Goal: Book appointment/travel/reservation

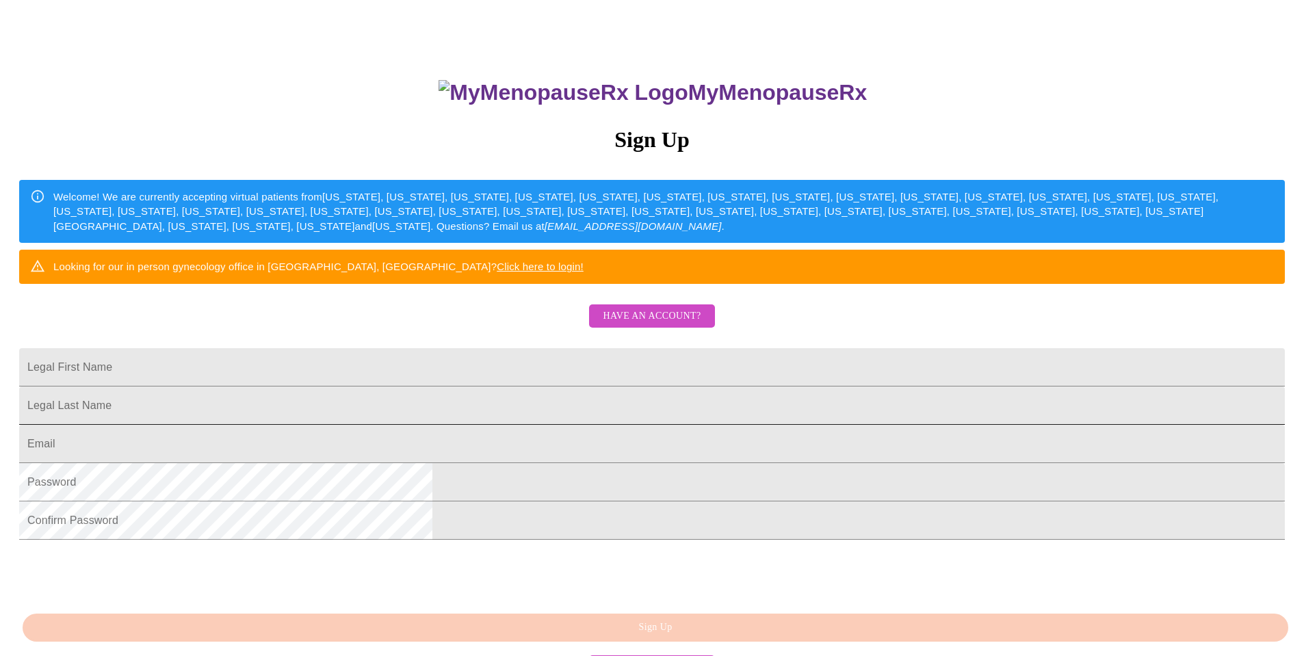
scroll to position [123, 0]
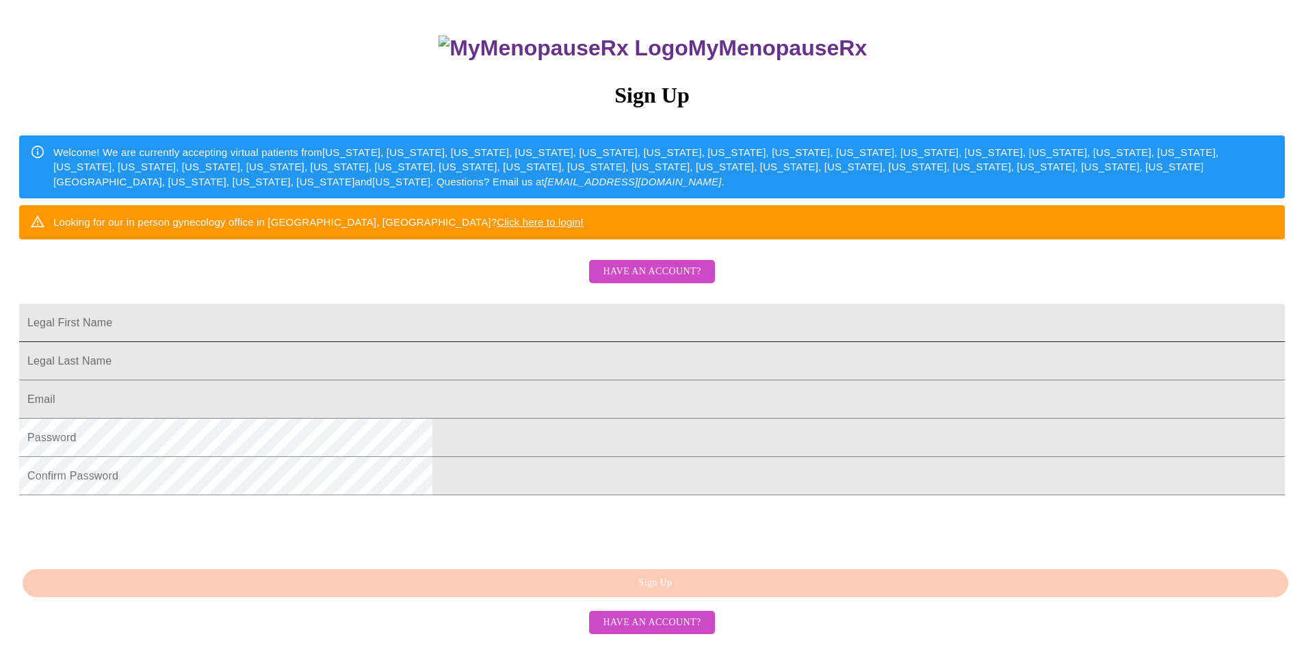
click at [558, 342] on input "Legal First Name" at bounding box center [651, 323] width 1265 height 38
type input "[PERSON_NAME]"
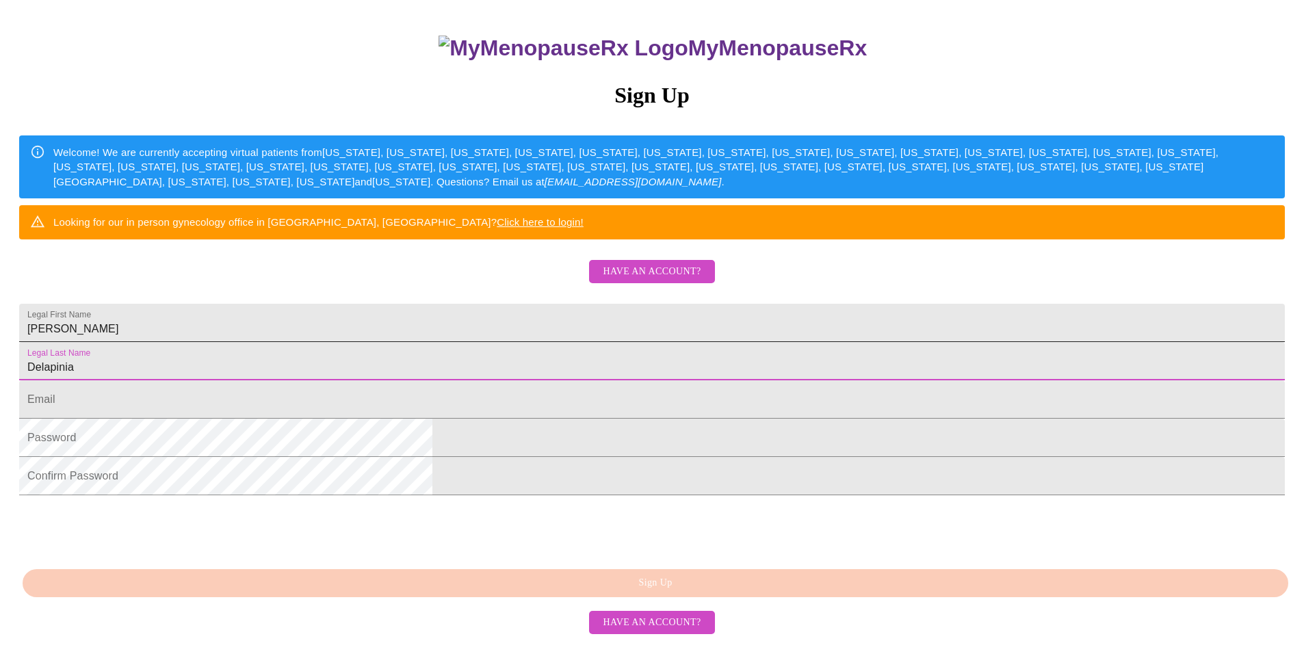
type input "Delapinia"
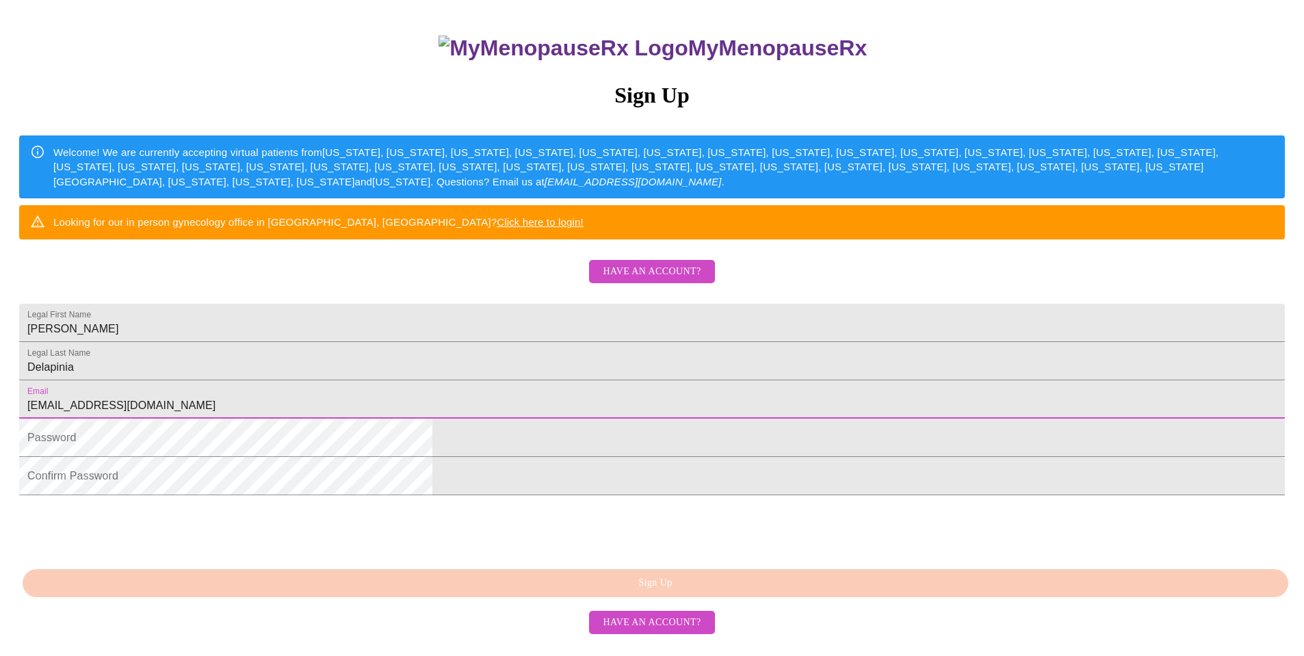
type input "[EMAIL_ADDRESS][DOMAIN_NAME]"
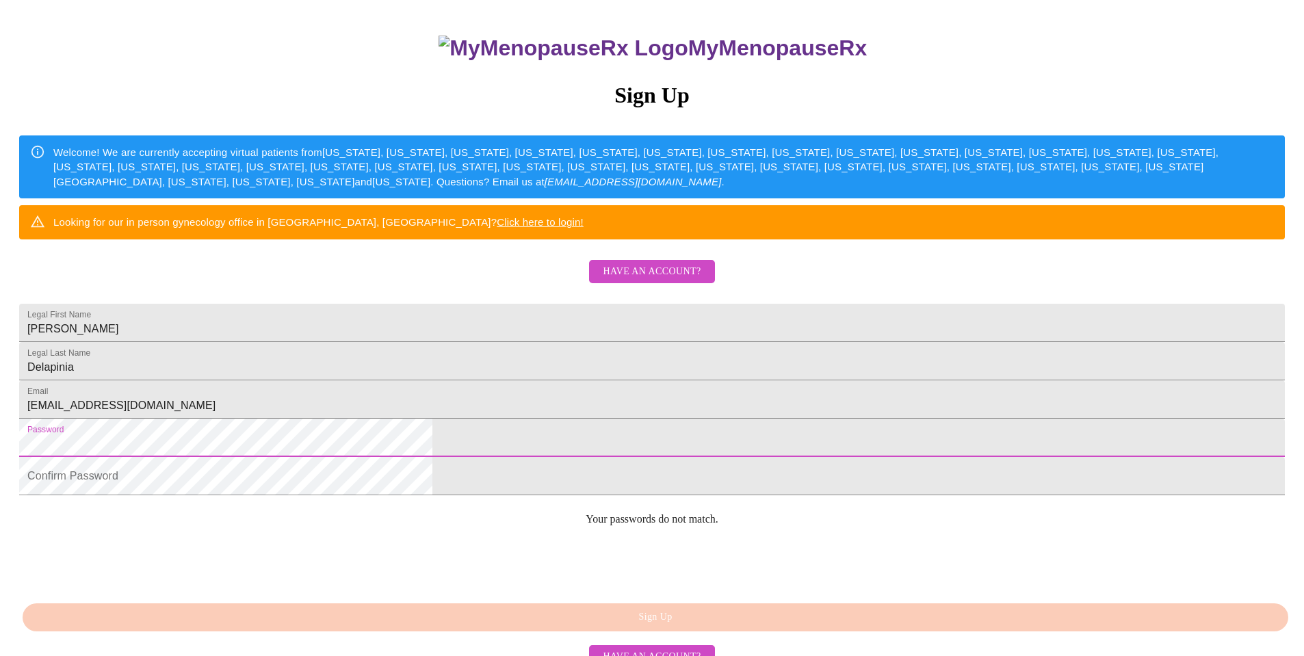
click at [357, 524] on div "MyMenopauseRx Sign Up Welcome! We are currently accepting virtual patients from…" at bounding box center [651, 275] width 1293 height 787
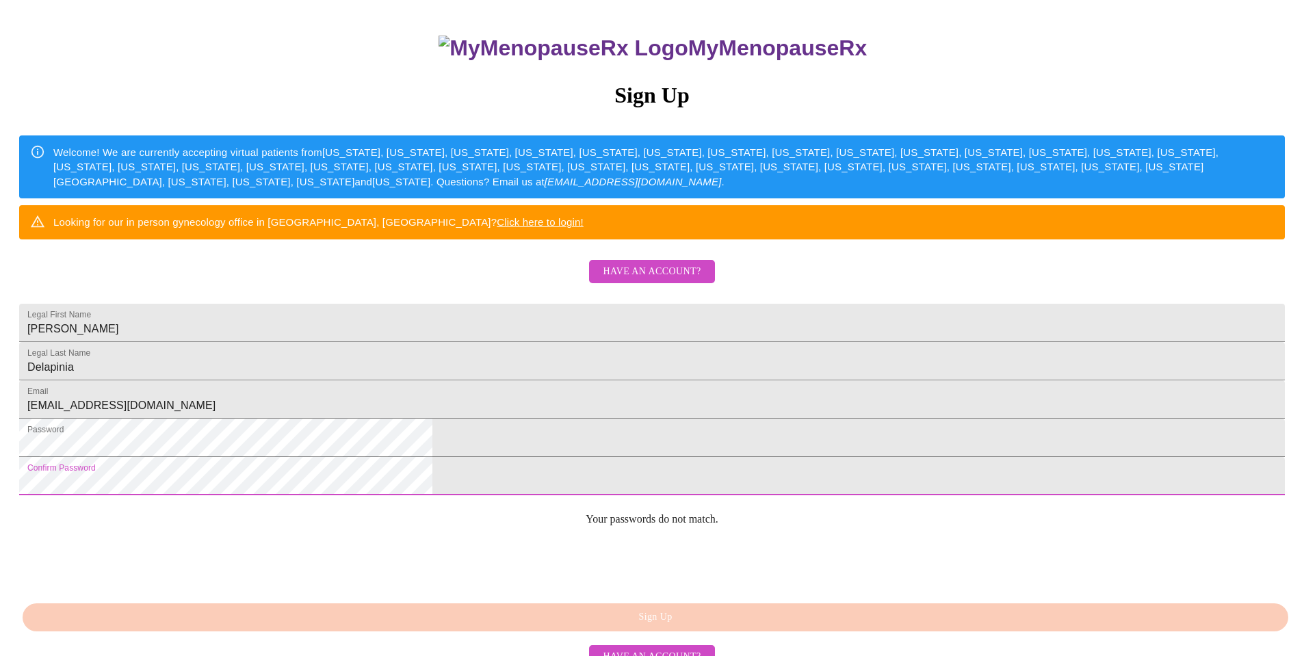
click at [356, 574] on html "MyMenopauseRx Sign Up Welcome! We are currently accepting virtual patients from…" at bounding box center [652, 276] width 1304 height 798
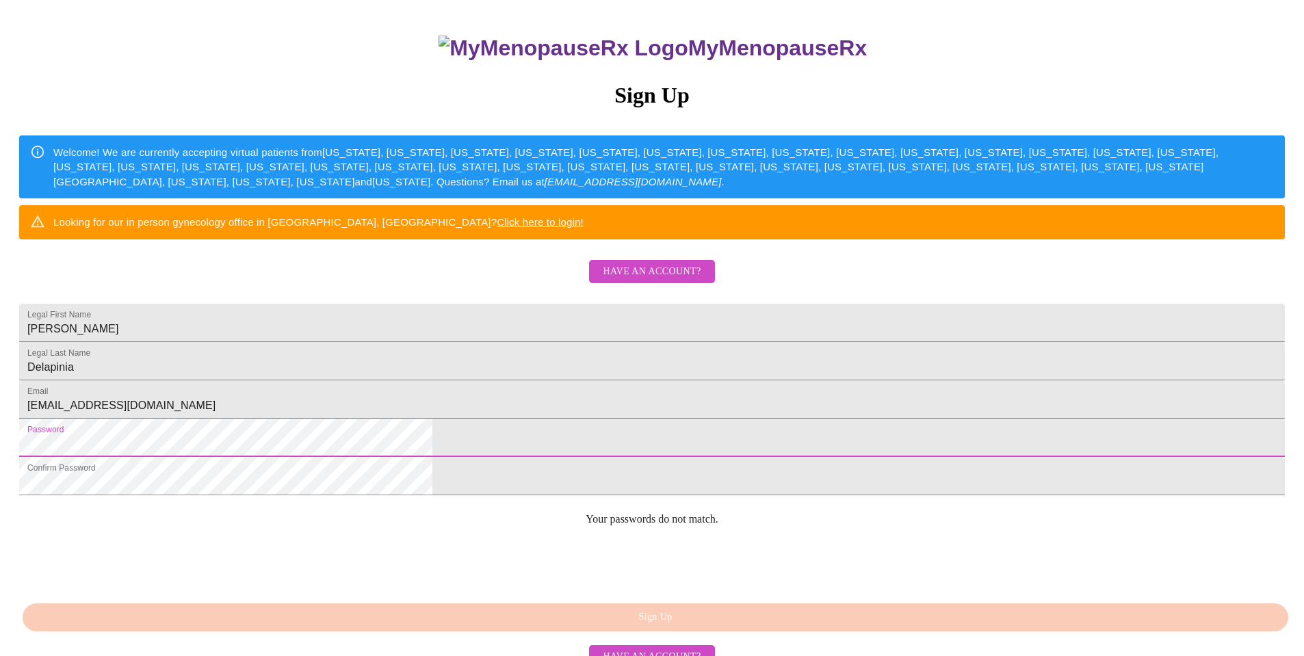
click at [411, 528] on div "MyMenopauseRx Sign Up Welcome! We are currently accepting virtual patients from…" at bounding box center [651, 275] width 1293 height 787
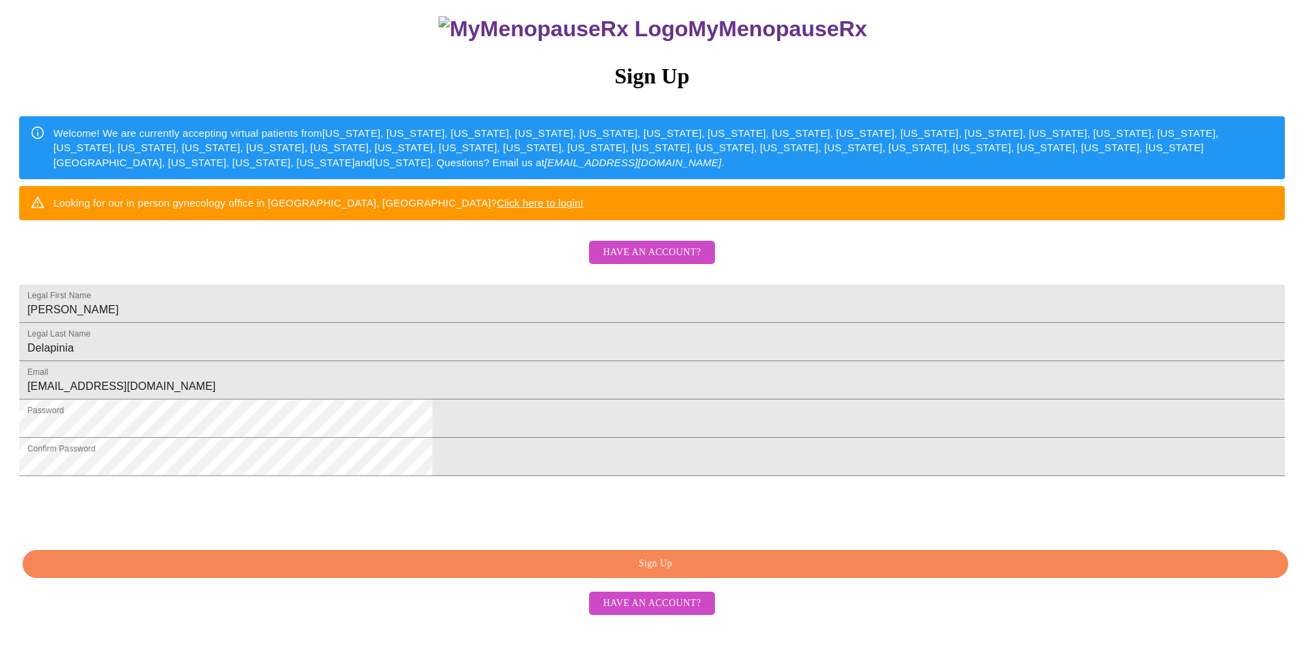
scroll to position [225, 0]
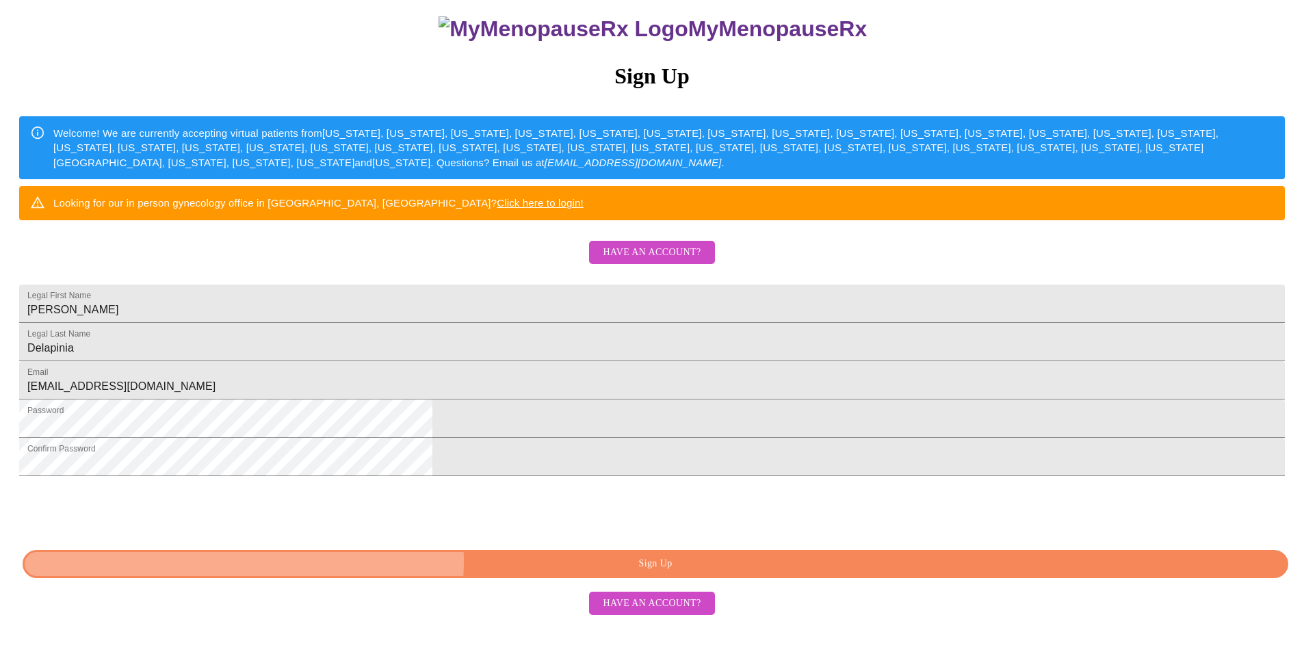
click at [670, 572] on span "Sign Up" at bounding box center [655, 563] width 1234 height 17
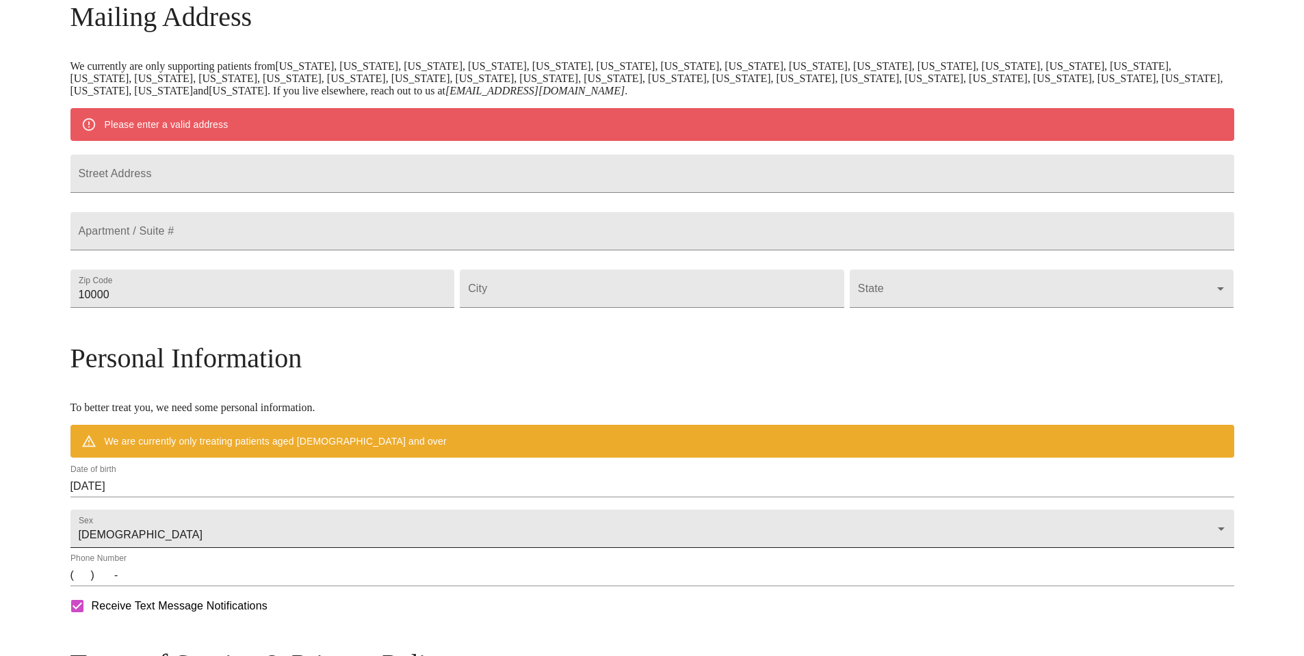
scroll to position [172, 0]
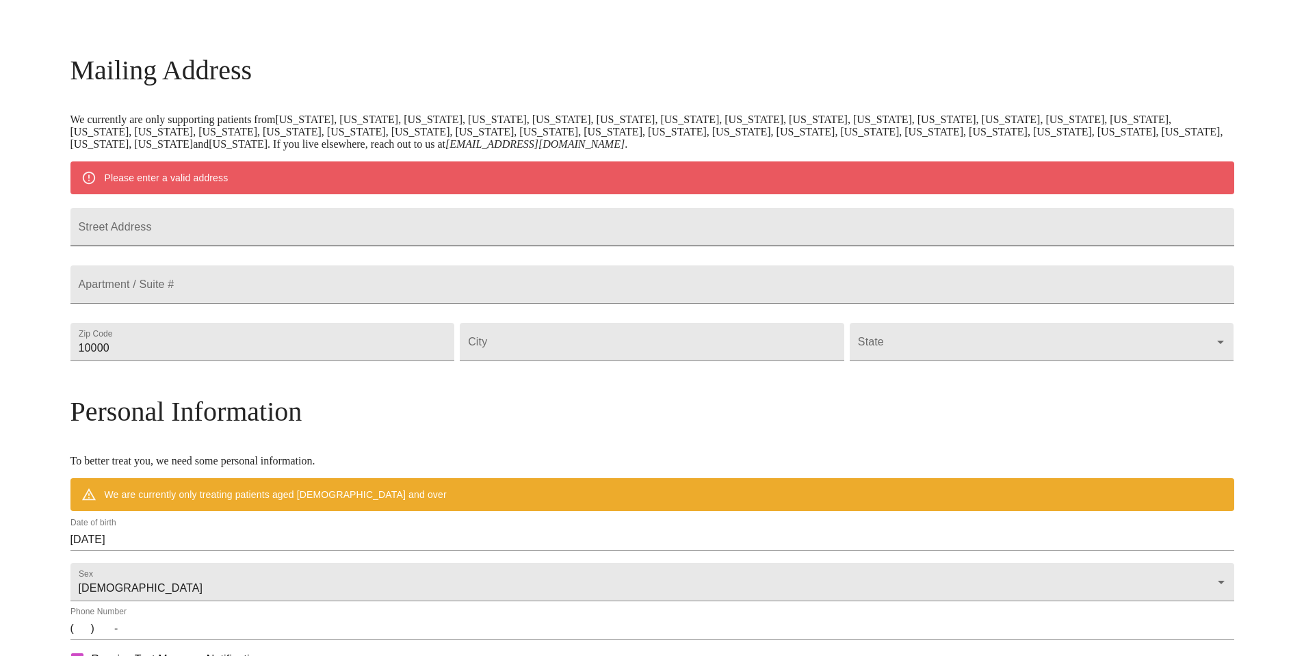
click at [313, 233] on input "Street Address" at bounding box center [651, 227] width 1163 height 38
type input "37629 Phelp"
type input "[STREET_ADDRESS][PERSON_NAME]"
click at [351, 361] on input "10000" at bounding box center [262, 342] width 384 height 38
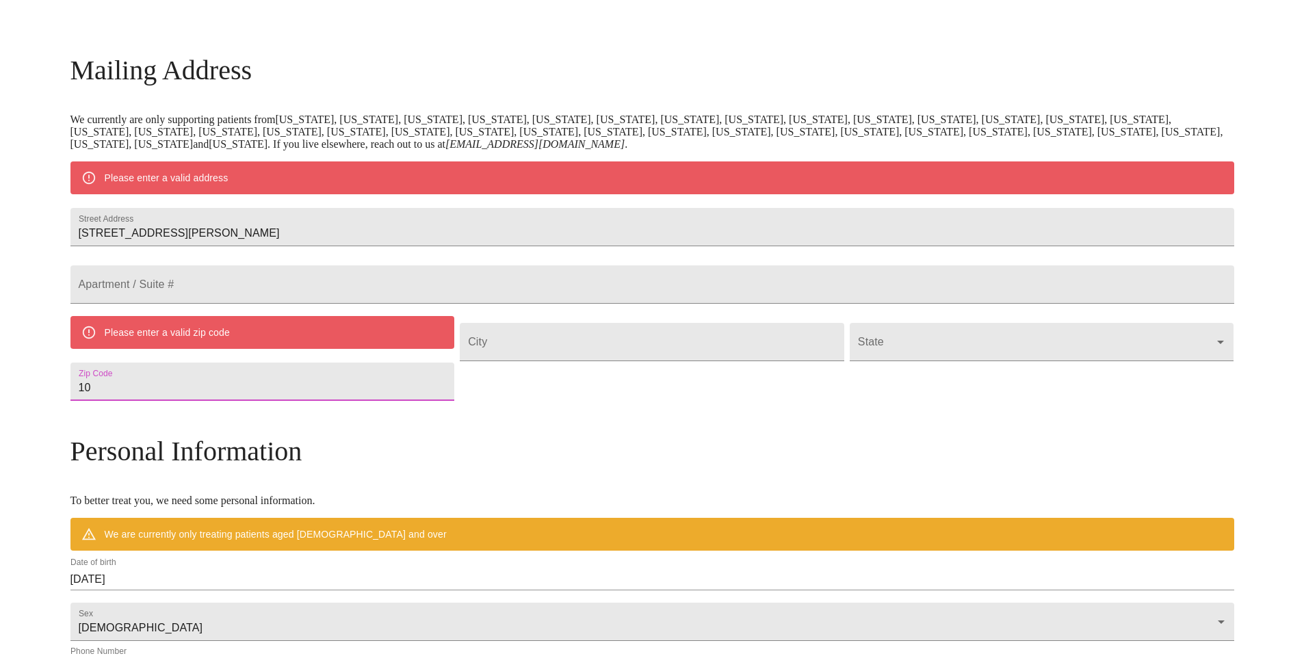
type input "1"
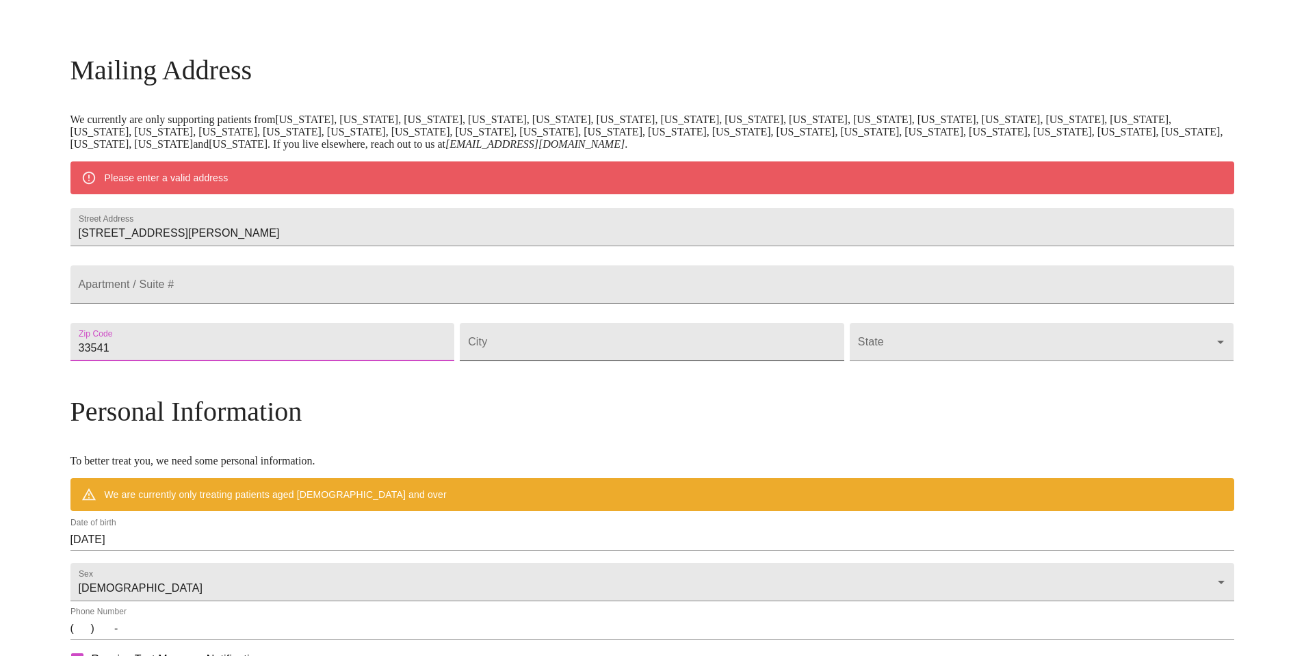
type input "33541"
click at [578, 361] on input "Street Address" at bounding box center [652, 342] width 384 height 38
type input "Ze"
type input "Zephyrhills"
click at [912, 385] on body "MyMenopauseRx Welcome to MyMenopauseRx Since it's your first time here, you'll …" at bounding box center [651, 367] width 1293 height 1066
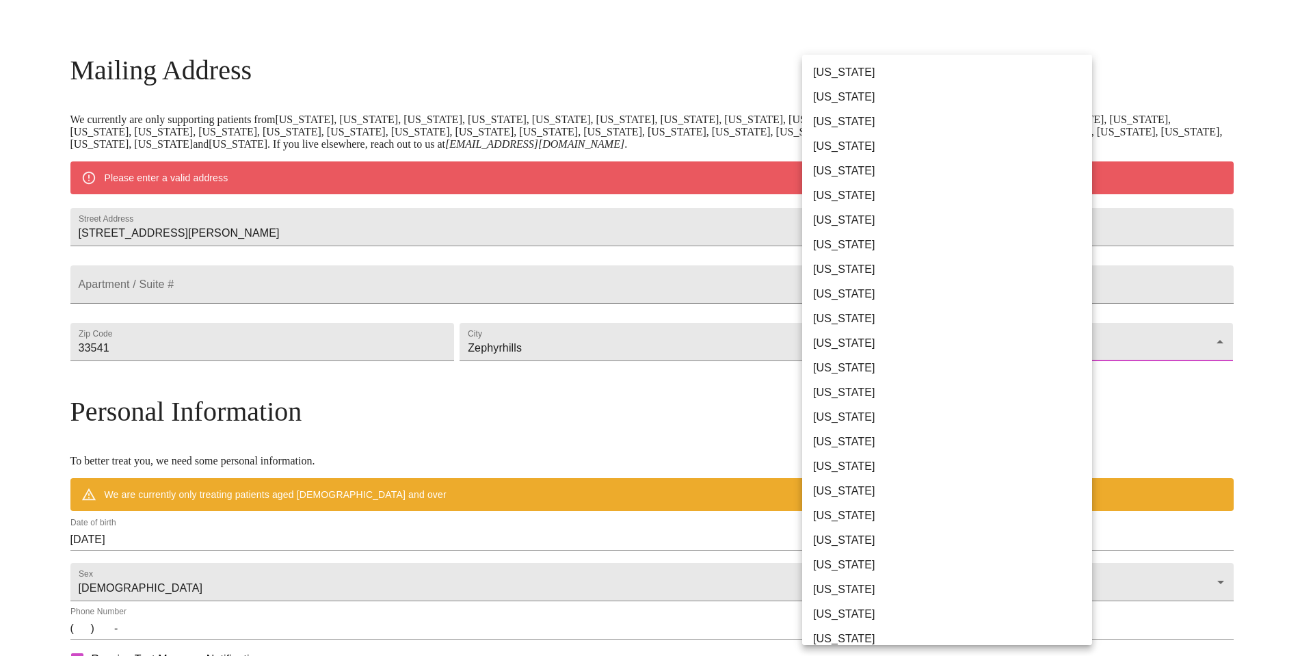
click at [841, 272] on li "[US_STATE]" at bounding box center [952, 269] width 300 height 25
type input "[US_STATE]"
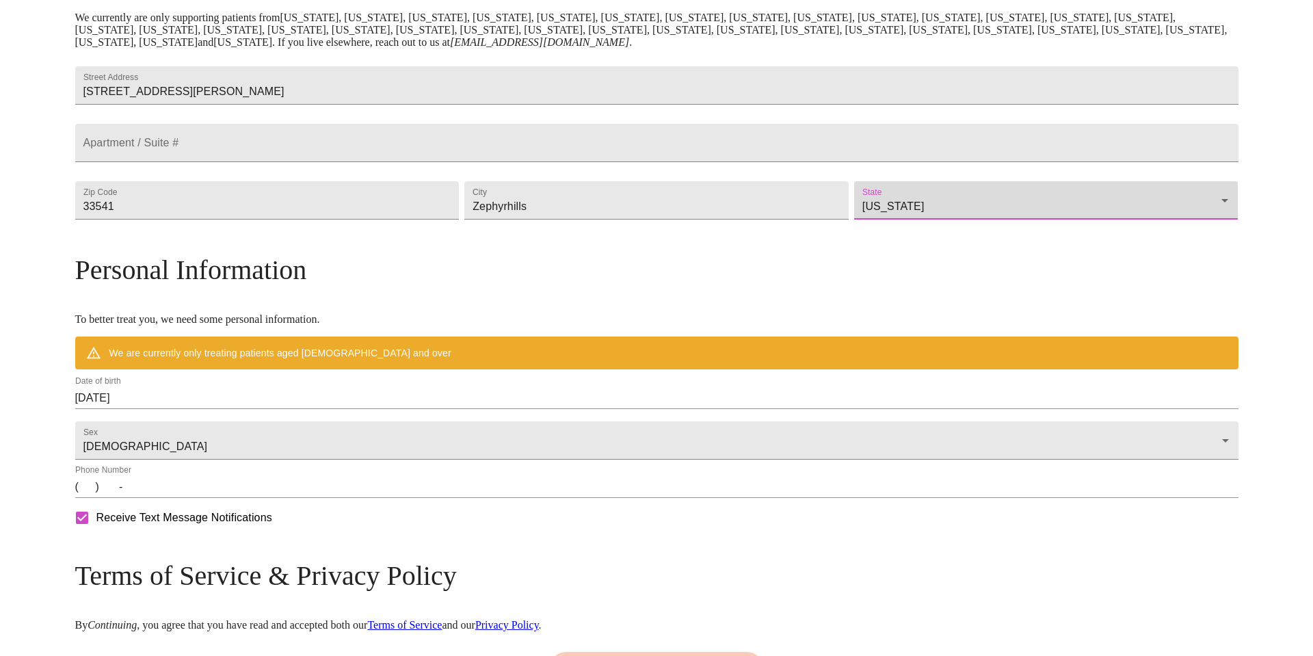
scroll to position [382, 0]
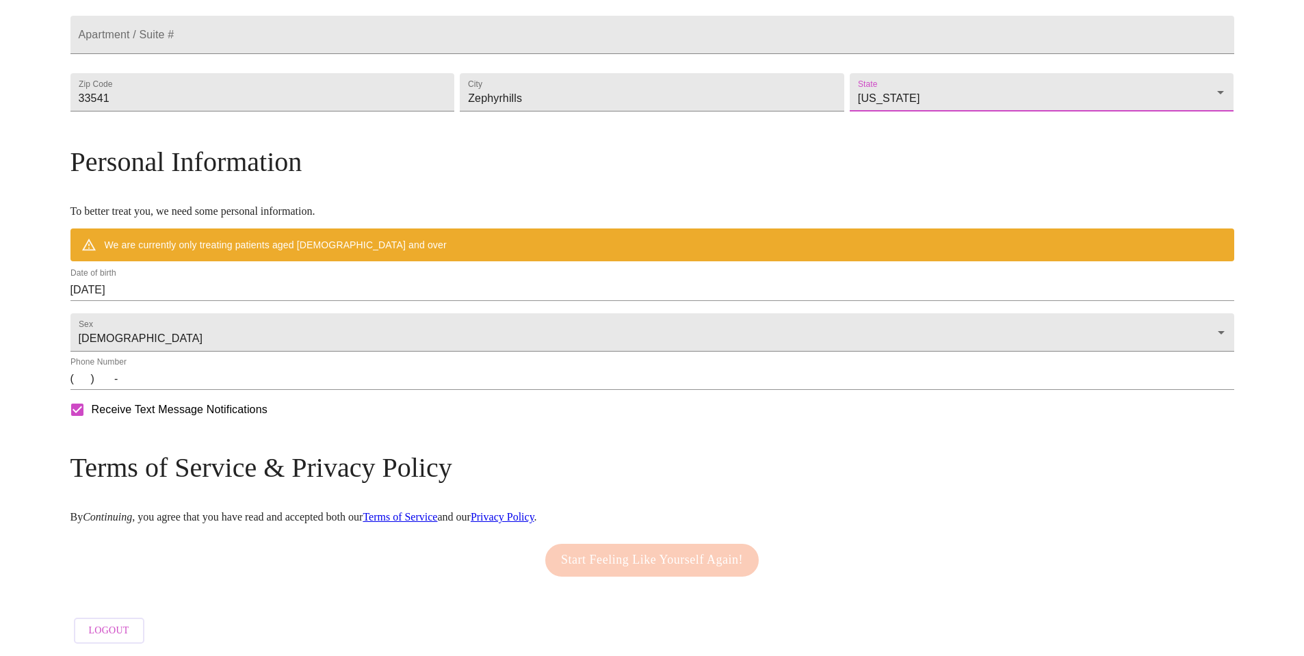
click at [279, 301] on input "[DATE]" at bounding box center [651, 290] width 1163 height 22
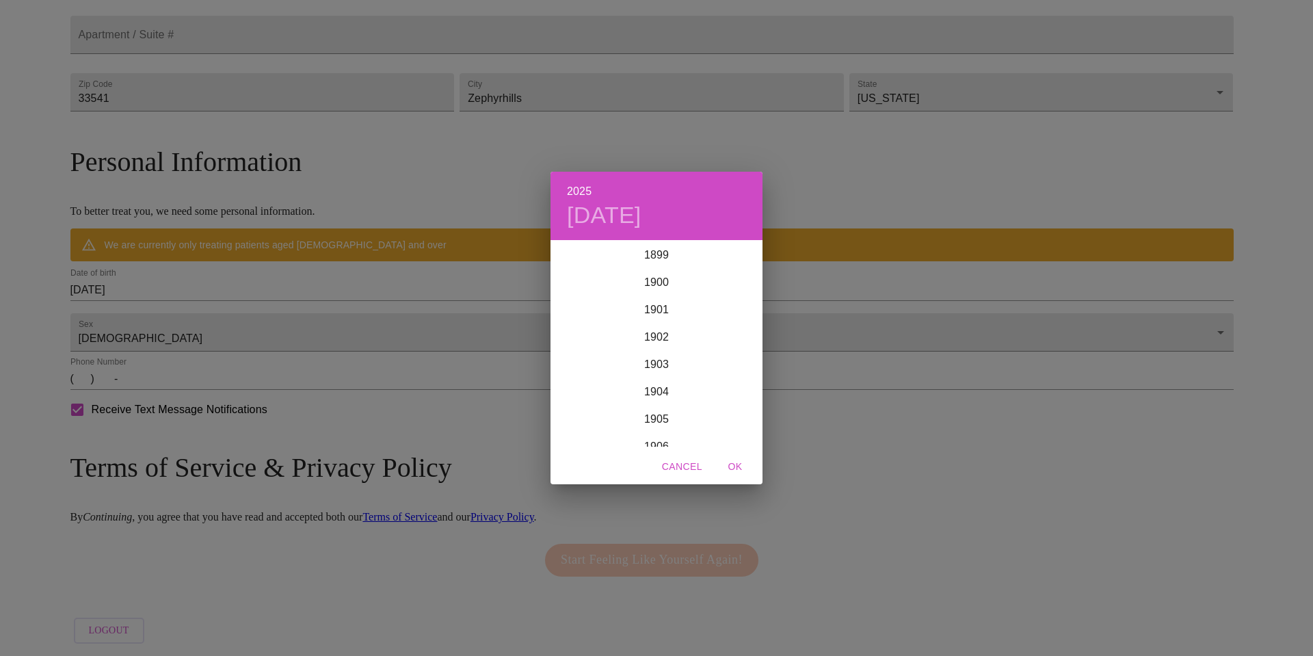
scroll to position [3365, 0]
click at [583, 213] on h4 "[DATE]" at bounding box center [604, 215] width 75 height 29
click at [564, 261] on icon "button" at bounding box center [567, 259] width 16 height 16
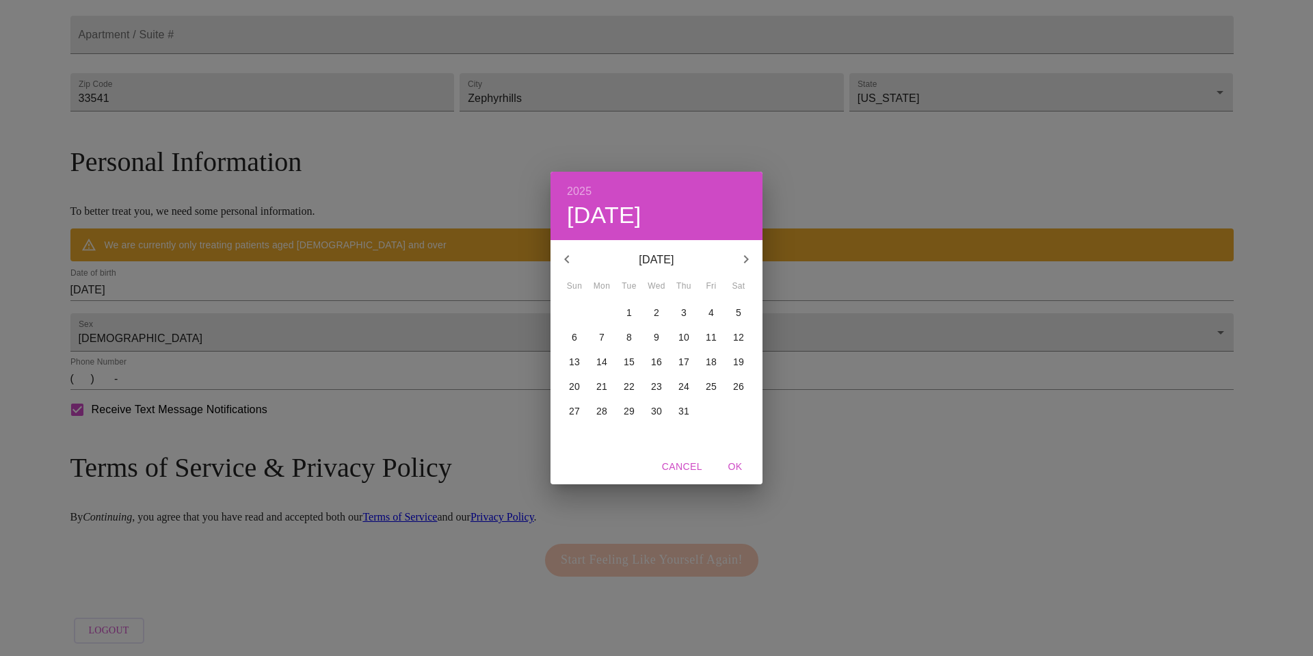
click at [564, 261] on icon "button" at bounding box center [567, 259] width 16 height 16
click at [741, 259] on icon "button" at bounding box center [746, 259] width 16 height 16
click at [711, 413] on p "30" at bounding box center [711, 411] width 11 height 14
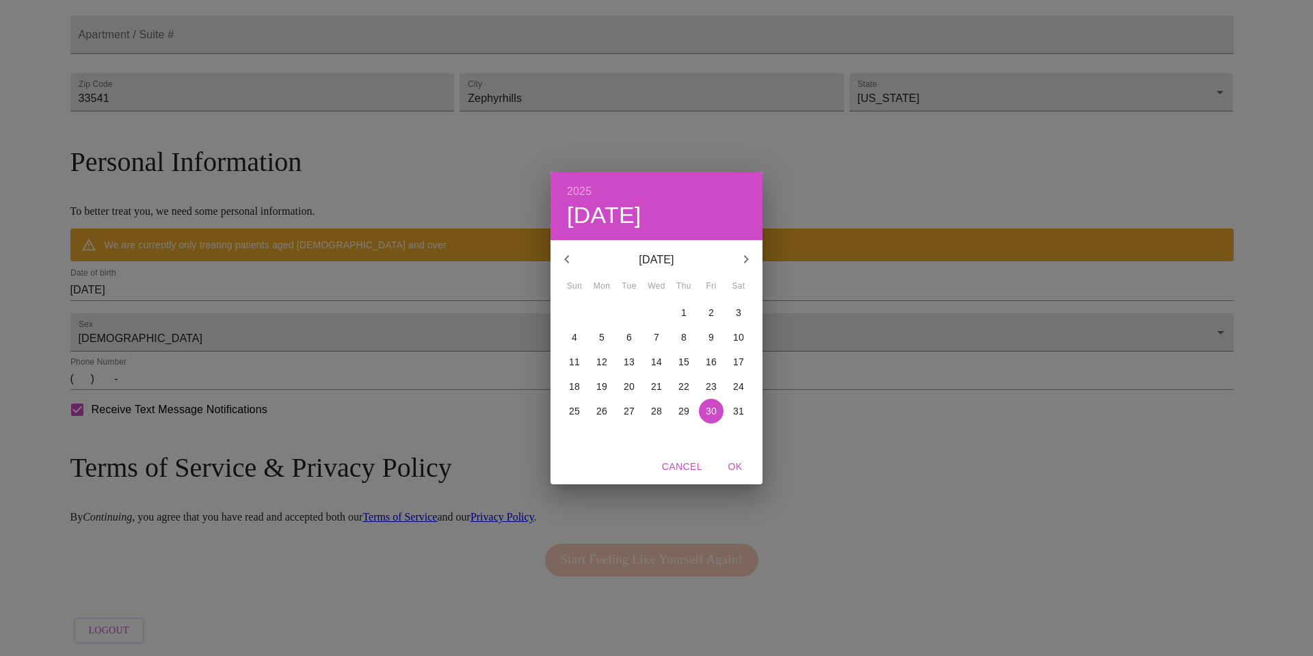
click at [675, 259] on p "[DATE]" at bounding box center [656, 260] width 146 height 16
click at [685, 259] on p "[DATE]" at bounding box center [656, 260] width 146 height 16
click at [742, 467] on span "OK" at bounding box center [735, 466] width 33 height 17
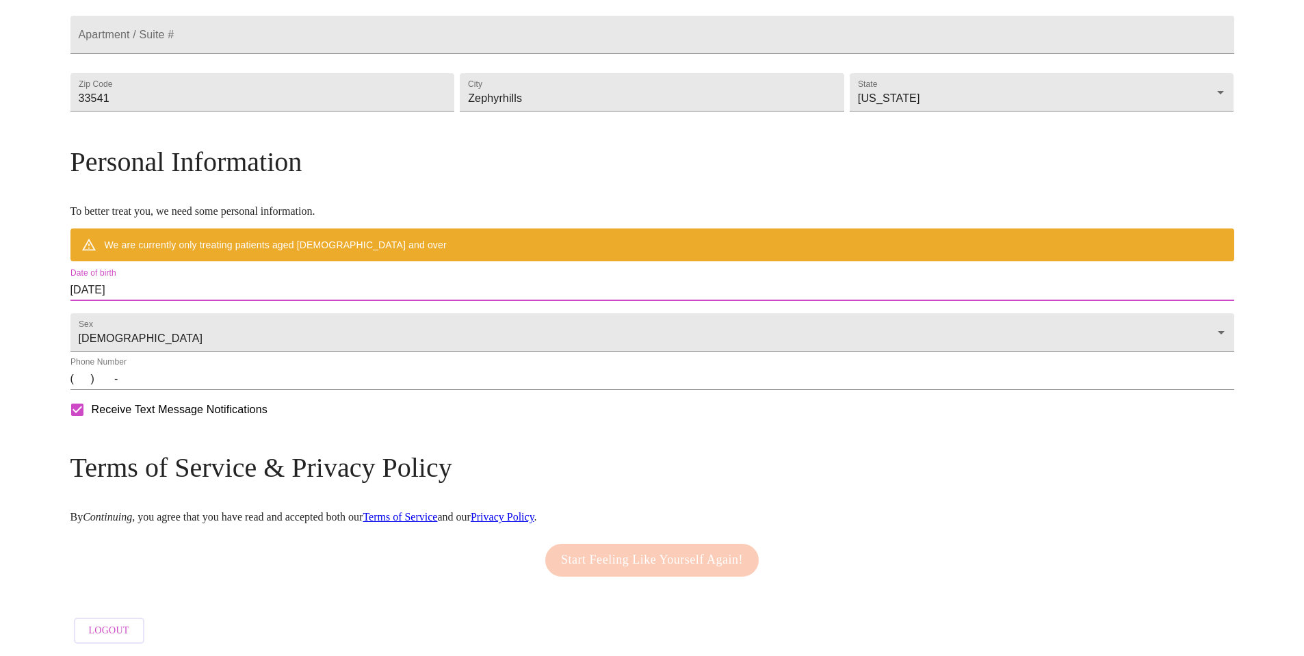
click at [307, 301] on input "[DATE]" at bounding box center [651, 290] width 1163 height 22
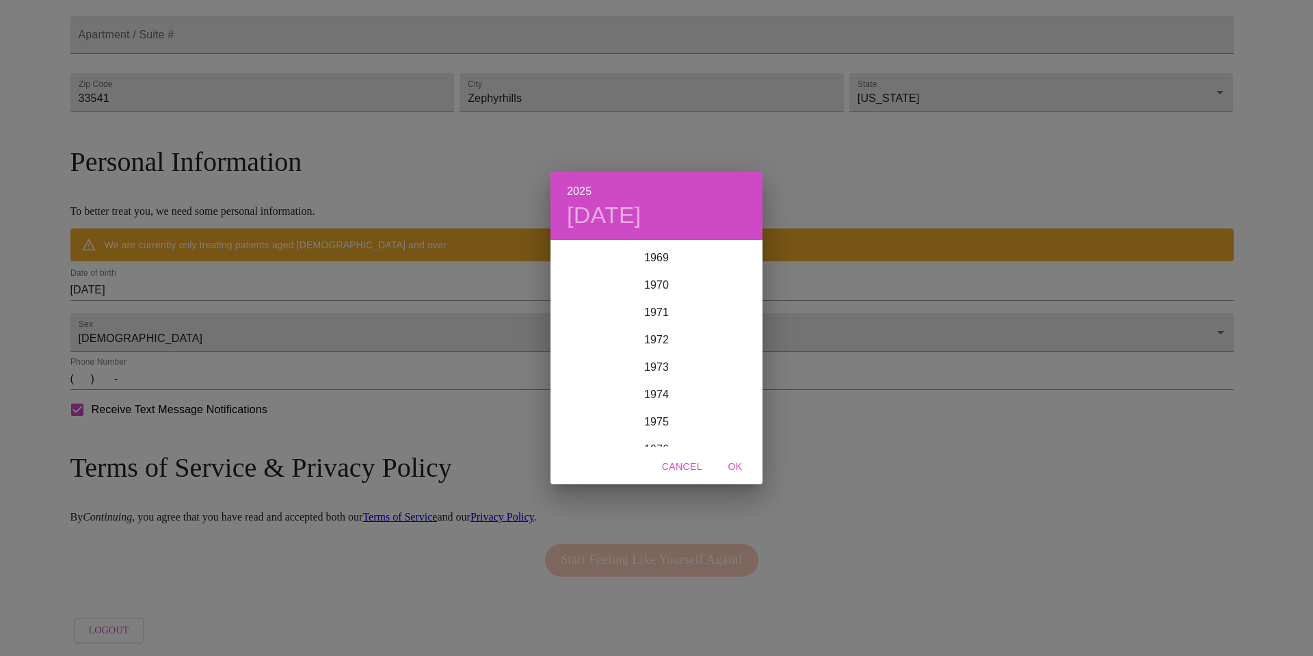
scroll to position [1915, 0]
click at [656, 362] on div "1973" at bounding box center [657, 364] width 212 height 27
click at [660, 320] on div "May" at bounding box center [656, 318] width 70 height 51
click at [739, 466] on span "OK" at bounding box center [735, 466] width 33 height 17
type input "[DATE]"
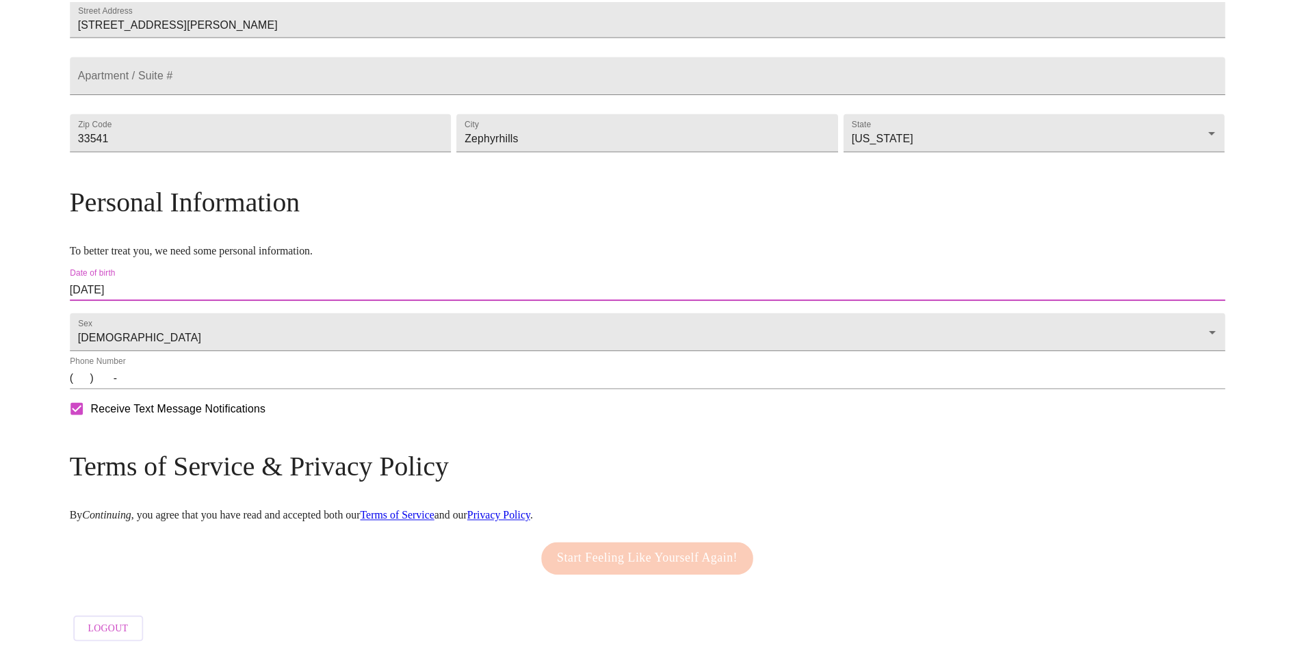
scroll to position [380, 0]
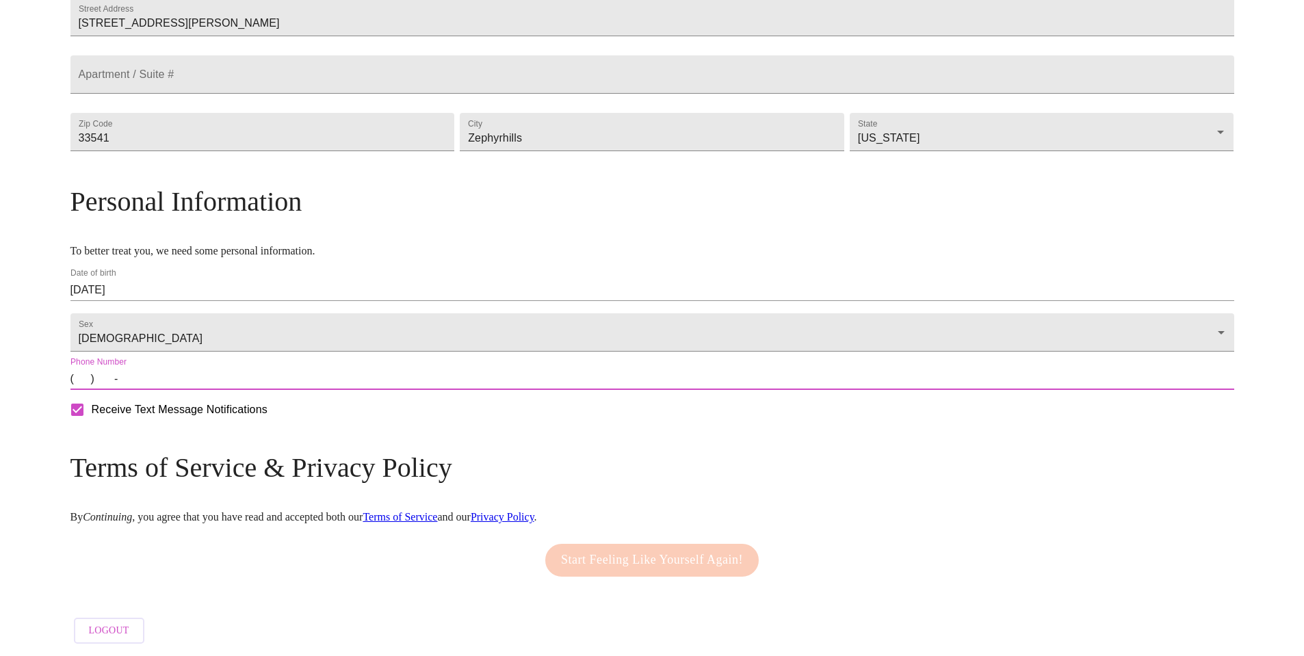
click at [241, 377] on input "(   )    -" at bounding box center [651, 379] width 1163 height 22
click at [225, 384] on input "(   )    -" at bounding box center [651, 379] width 1163 height 22
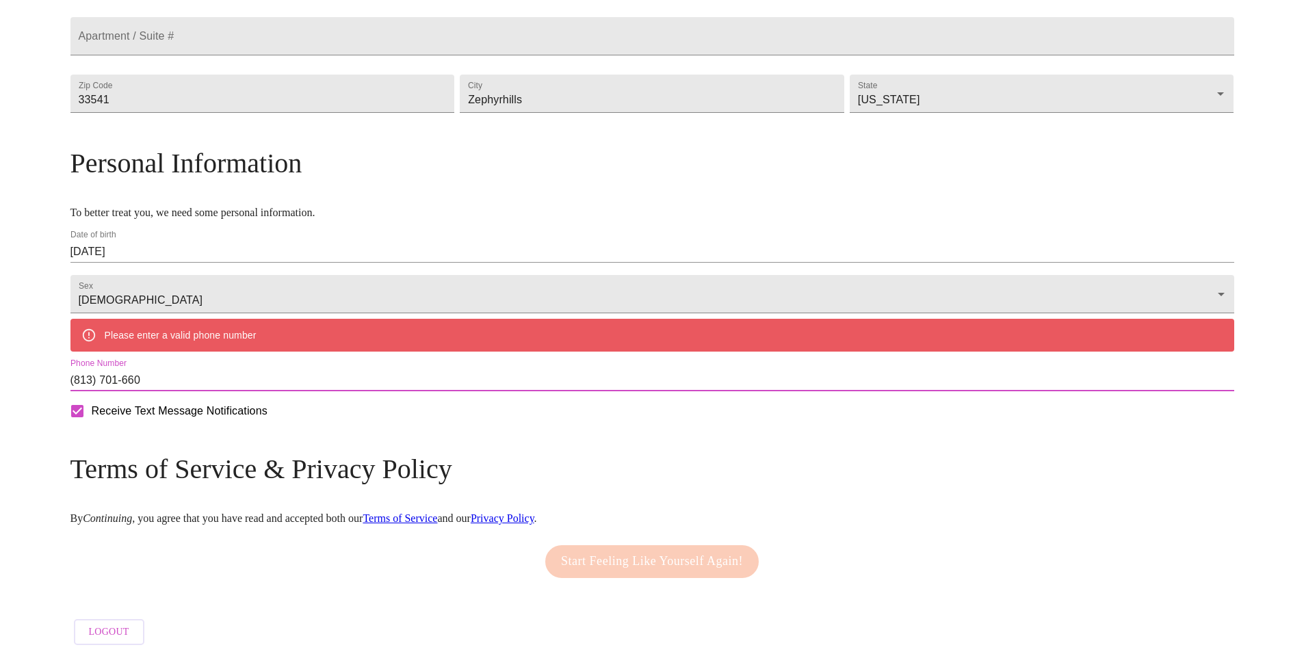
type input "[PHONE_NUMBER]"
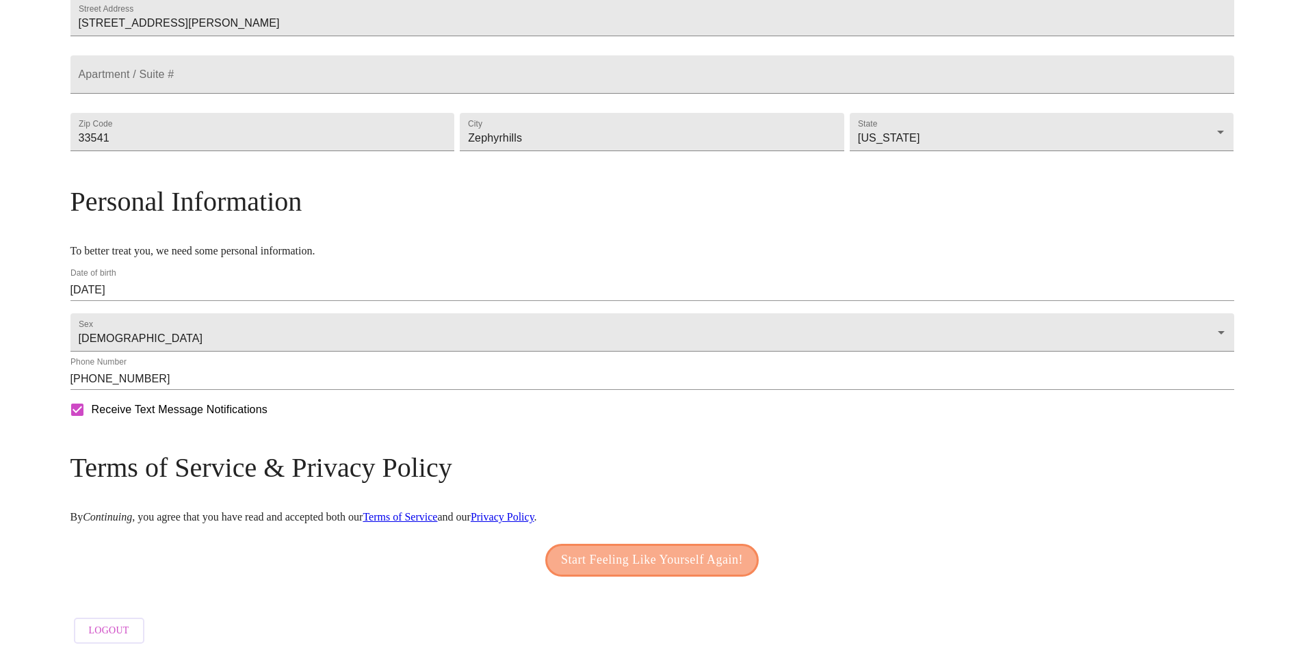
click at [647, 554] on span "Start Feeling Like Yourself Again!" at bounding box center [652, 560] width 182 height 22
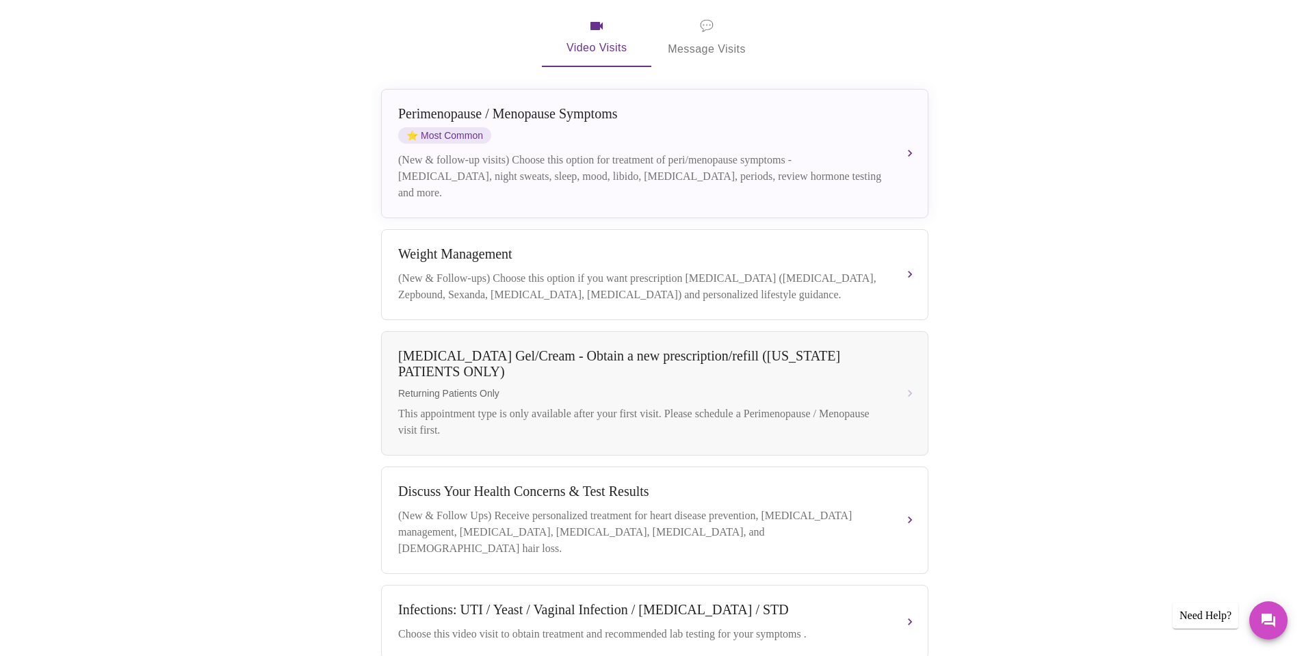
scroll to position [241, 0]
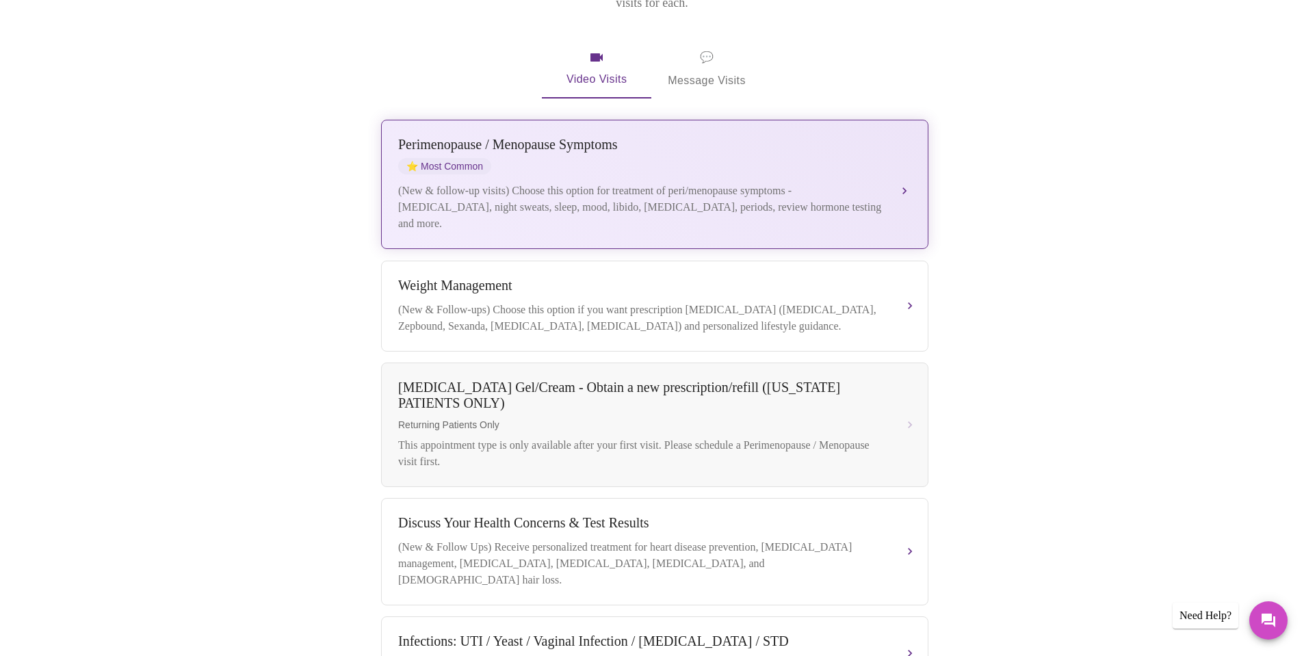
click at [867, 183] on div "(New & follow-up visits) Choose this option for treatment of peri/menopause sym…" at bounding box center [641, 207] width 486 height 49
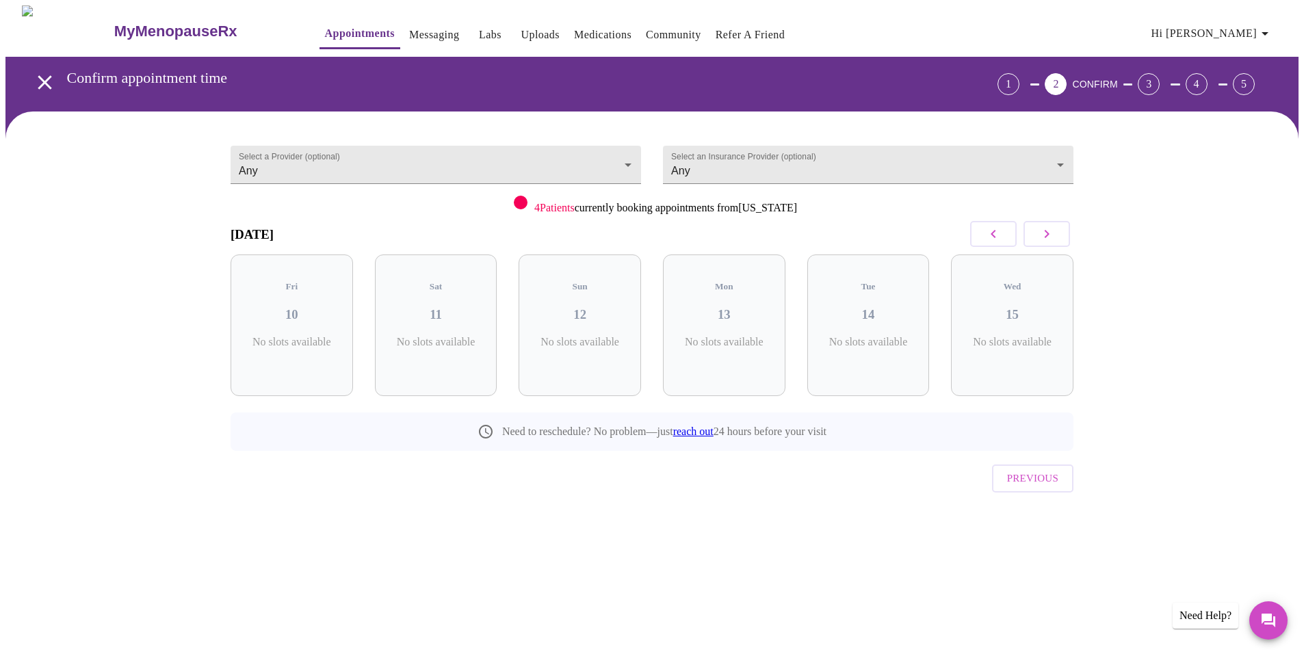
scroll to position [0, 0]
click at [310, 318] on div "Fri 10 1 Slots Left ( 7 Total)" at bounding box center [296, 325] width 122 height 142
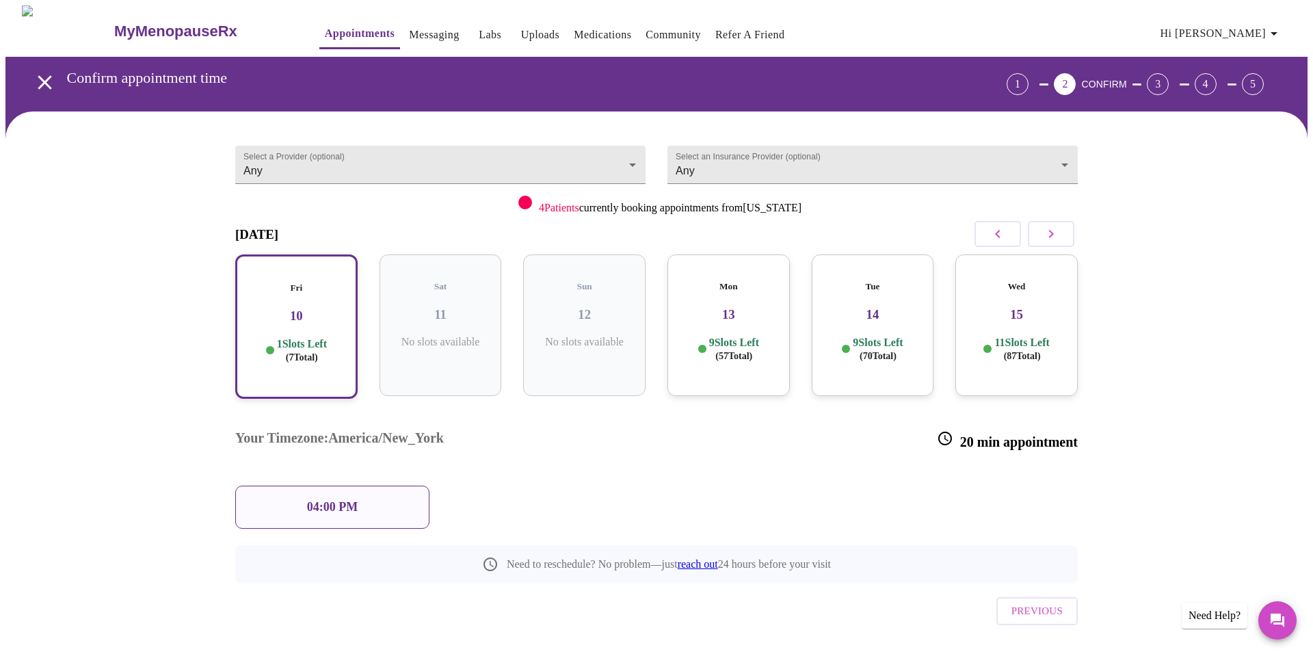
click at [743, 310] on div "Mon 13 9 Slots Left ( 57 Total)" at bounding box center [729, 325] width 122 height 142
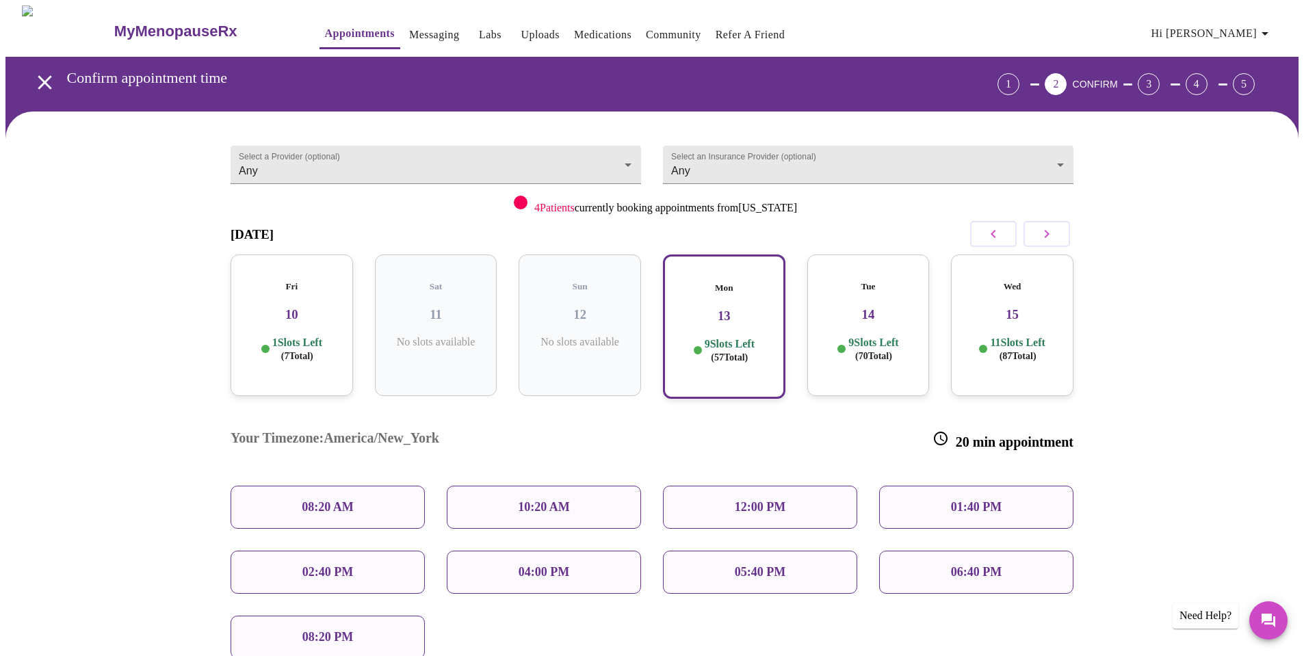
click at [311, 355] on div "Fri 10 1 Slots Left ( 7 Total)" at bounding box center [291, 325] width 122 height 142
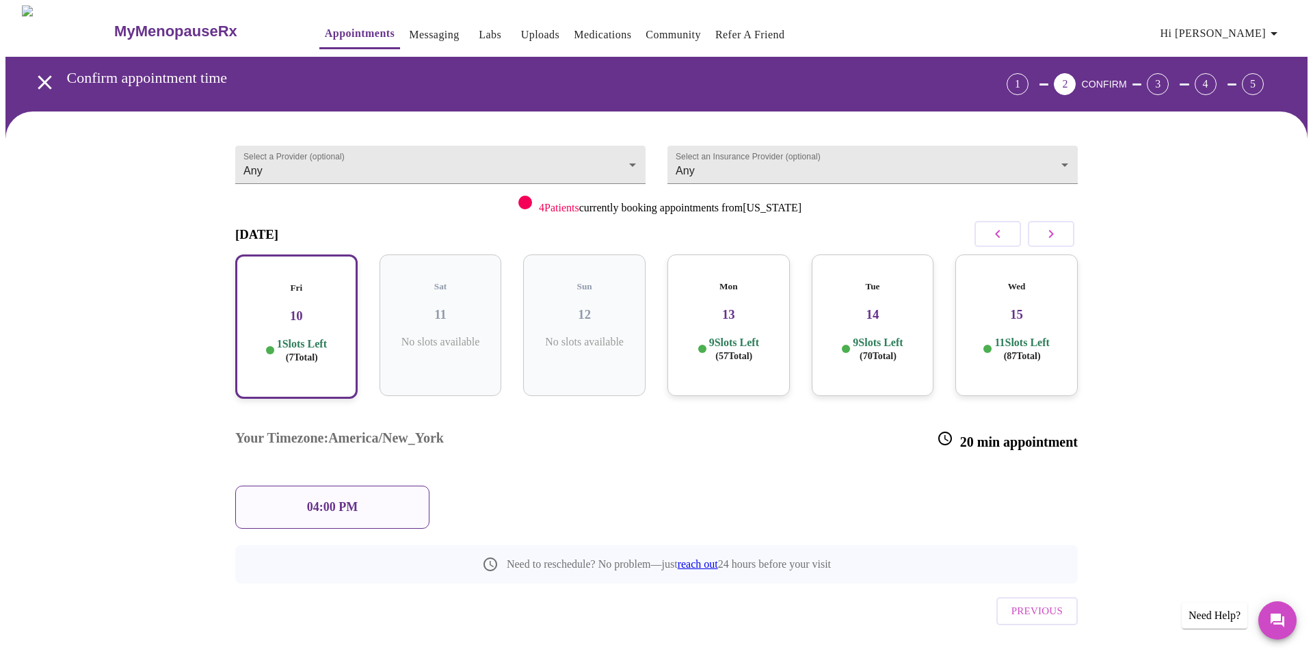
click at [311, 355] on div "Fri 10 1 Slots Left ( 7 Total)" at bounding box center [296, 326] width 122 height 144
click at [759, 336] on p "9 Slots Left ( 57 Total)" at bounding box center [734, 349] width 50 height 27
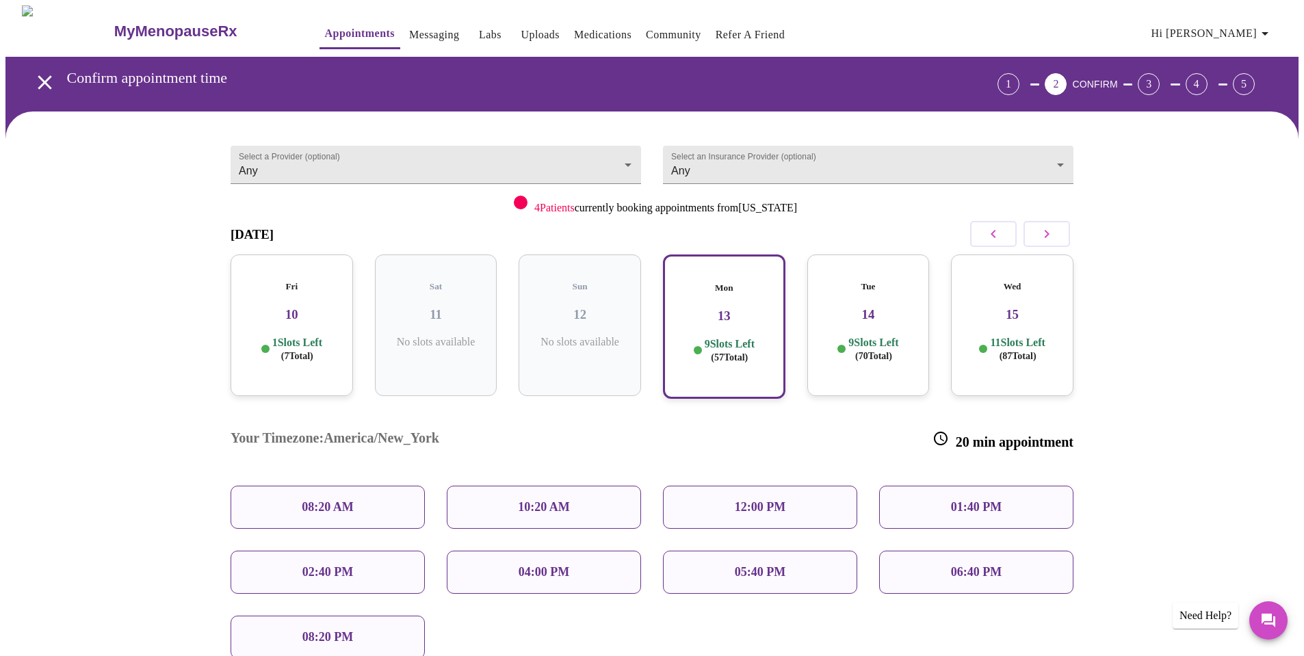
click at [761, 337] on div "9 Slots Left ( 57 Total)" at bounding box center [724, 350] width 98 height 27
click at [331, 500] on p "08:20 AM" at bounding box center [328, 507] width 52 height 14
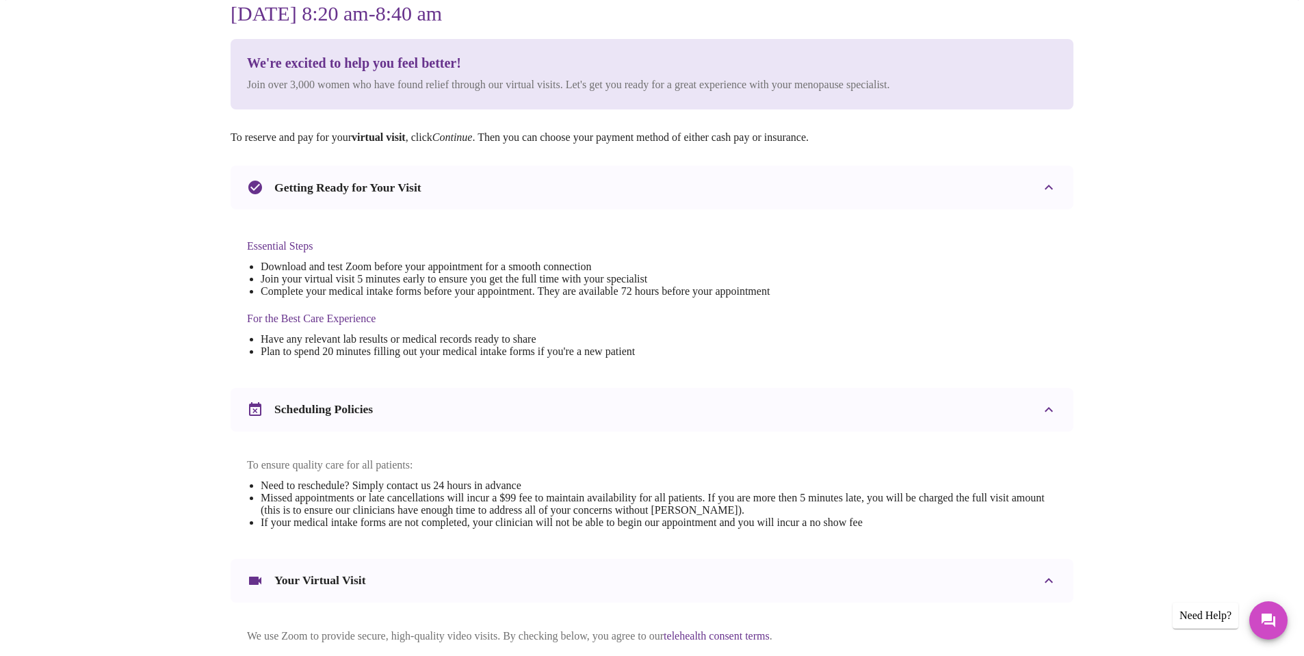
scroll to position [295, 0]
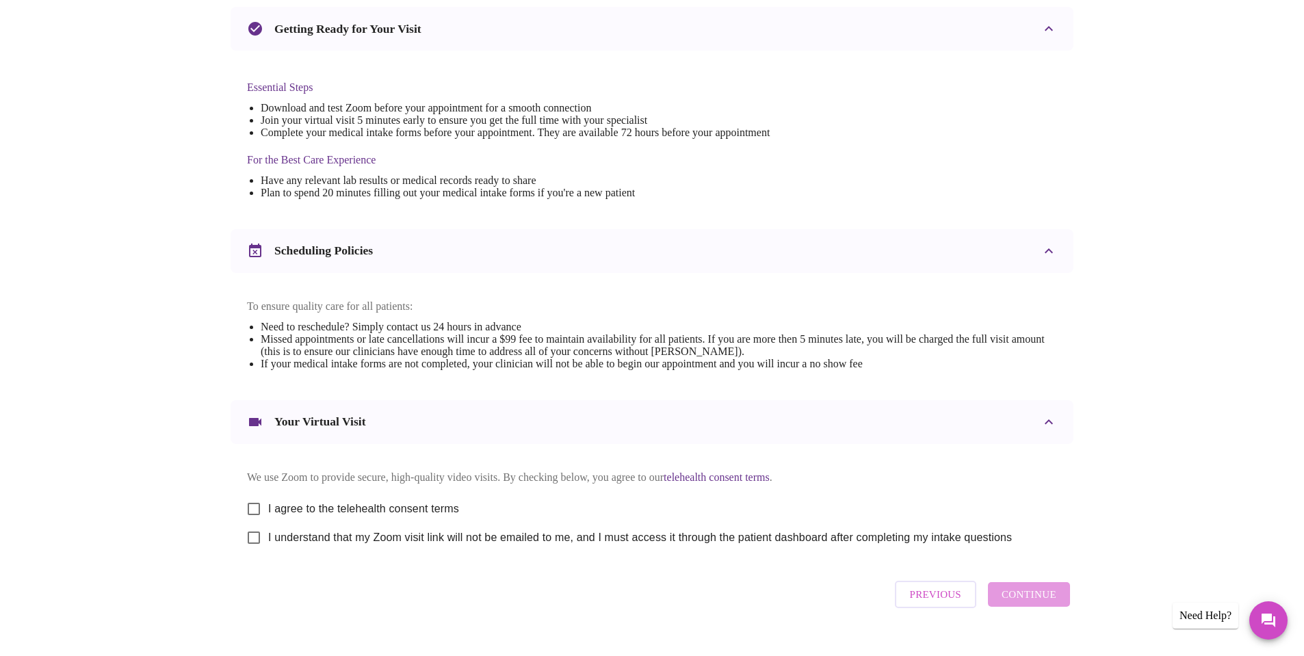
click at [251, 516] on input "I agree to the telehealth consent terms" at bounding box center [253, 508] width 29 height 29
checkbox input "true"
click at [256, 551] on input "I understand that my Zoom visit link will not be emailed to me, and I must acce…" at bounding box center [253, 537] width 29 height 29
checkbox input "true"
click at [1027, 603] on span "Continue" at bounding box center [1028, 594] width 55 height 18
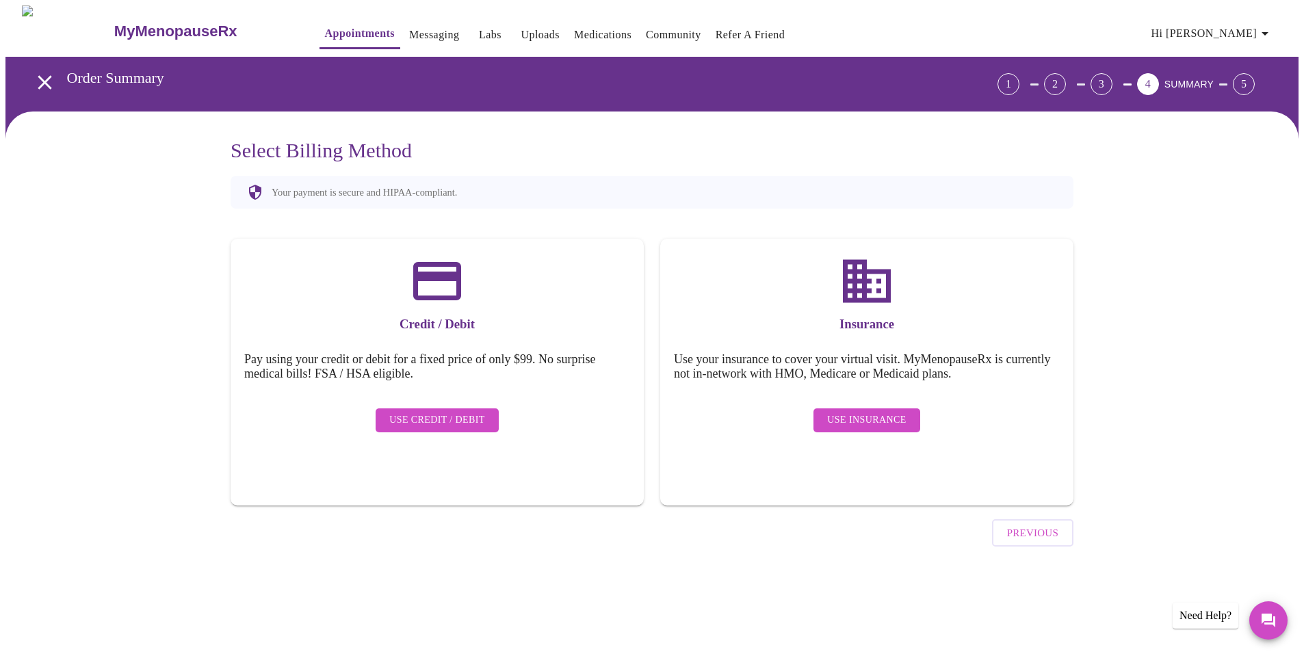
scroll to position [0, 0]
click at [877, 412] on span "Use Insurance" at bounding box center [871, 420] width 79 height 17
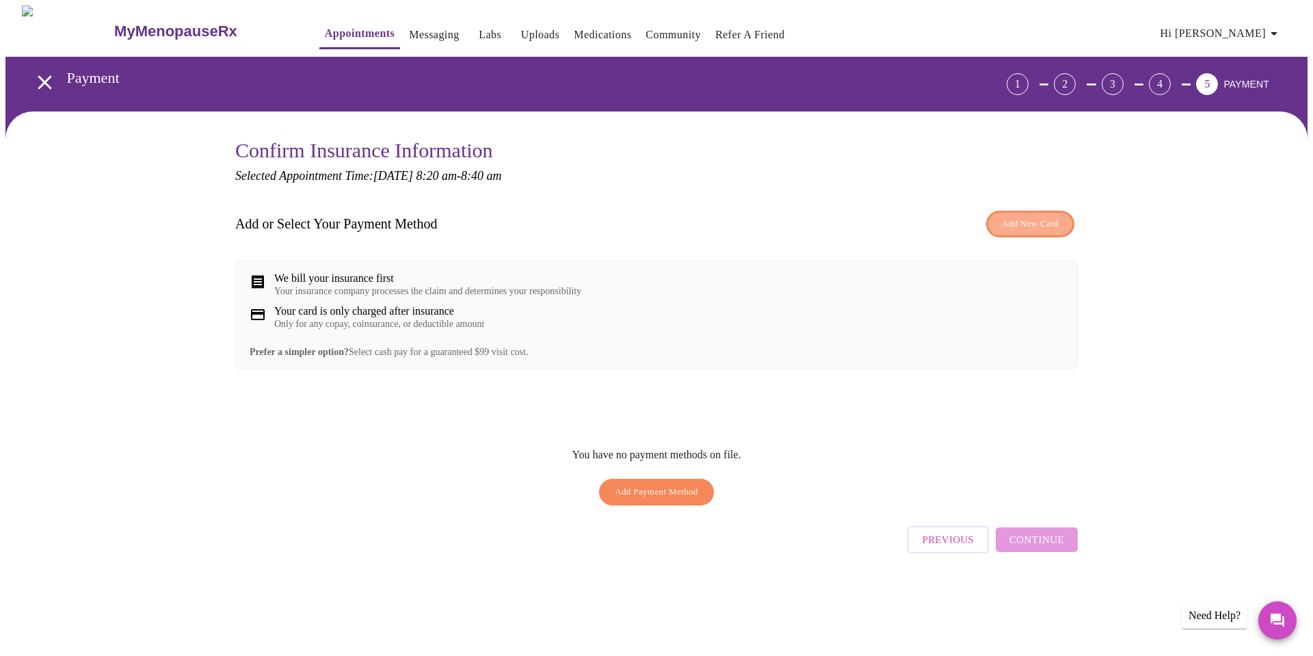
click at [1020, 222] on span "Add New Card" at bounding box center [1030, 224] width 57 height 16
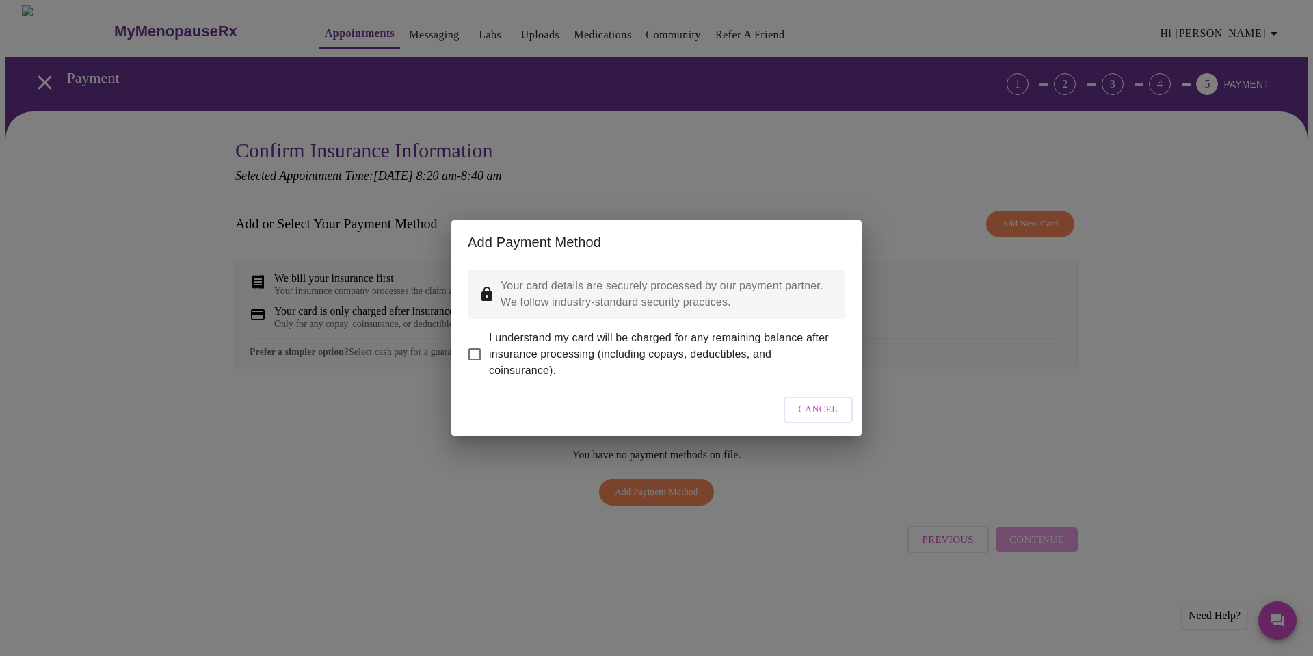
click at [476, 345] on input "I understand my card will be charged for any remaining balance after insurance …" at bounding box center [474, 354] width 29 height 29
checkbox input "true"
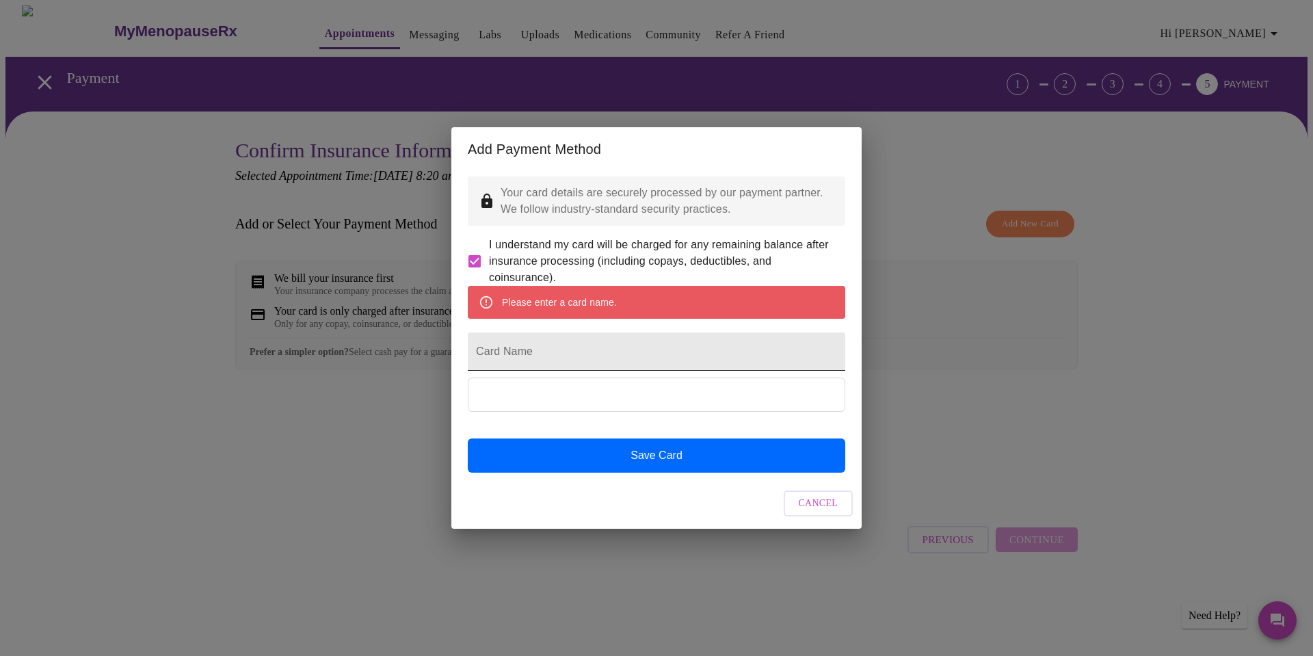
click at [507, 356] on input "Card Name" at bounding box center [657, 351] width 378 height 38
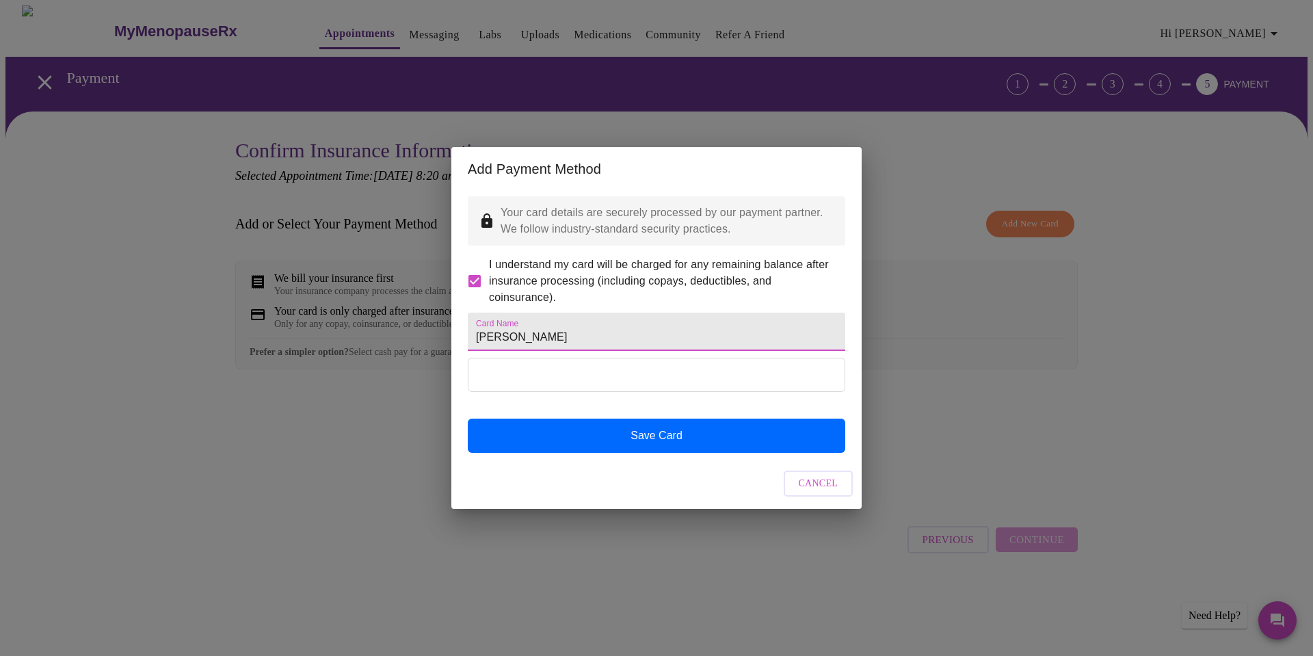
type input "[PERSON_NAME]"
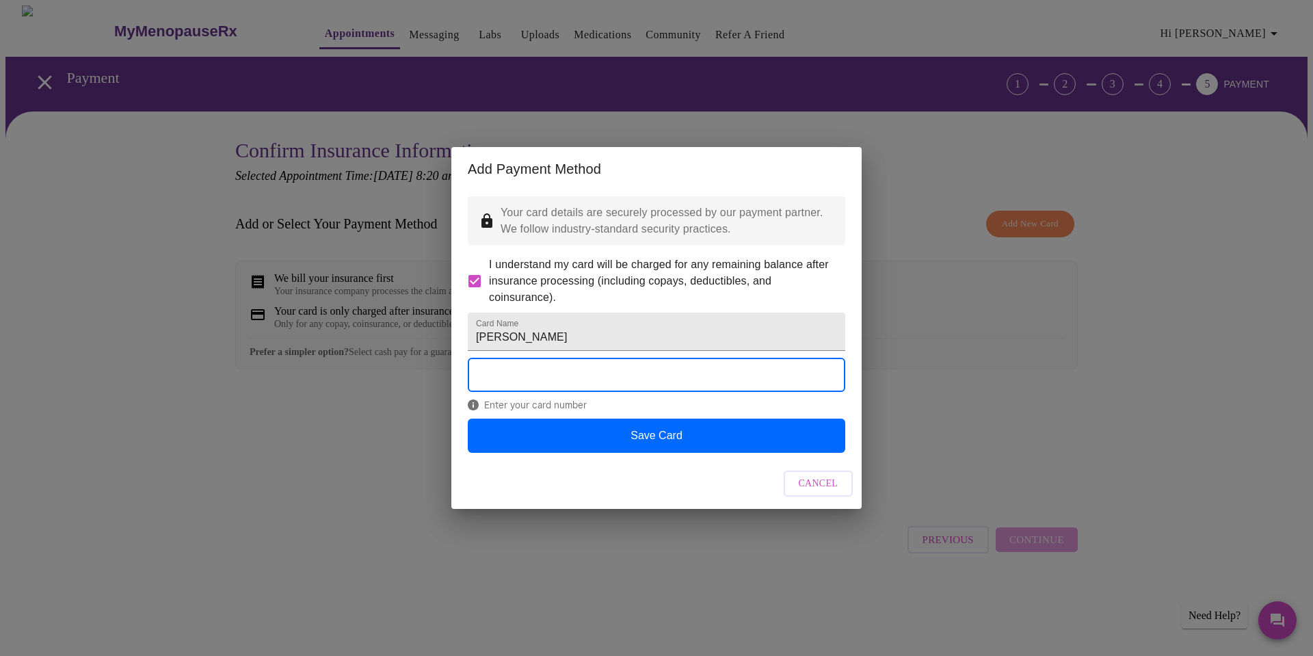
click at [819, 492] on span "Cancel" at bounding box center [819, 483] width 40 height 17
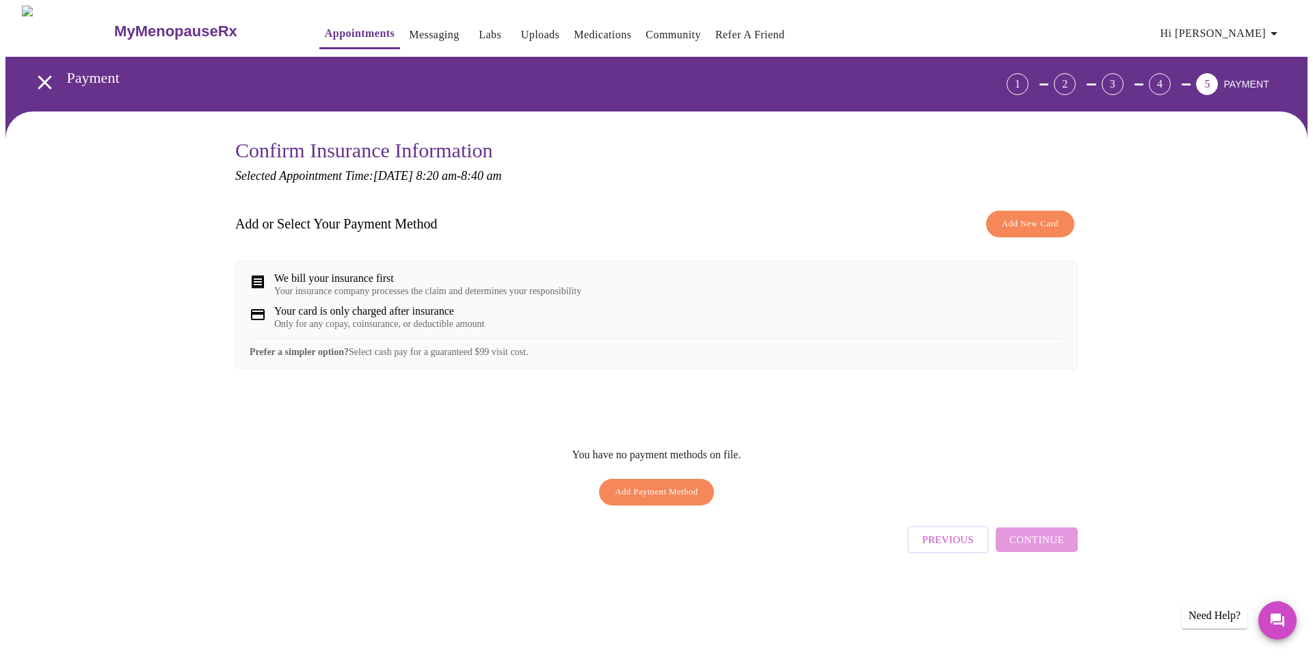
click at [1270, 31] on span "Hi [PERSON_NAME]" at bounding box center [1222, 33] width 122 height 19
click at [1254, 52] on li "Billing" at bounding box center [1255, 53] width 63 height 25
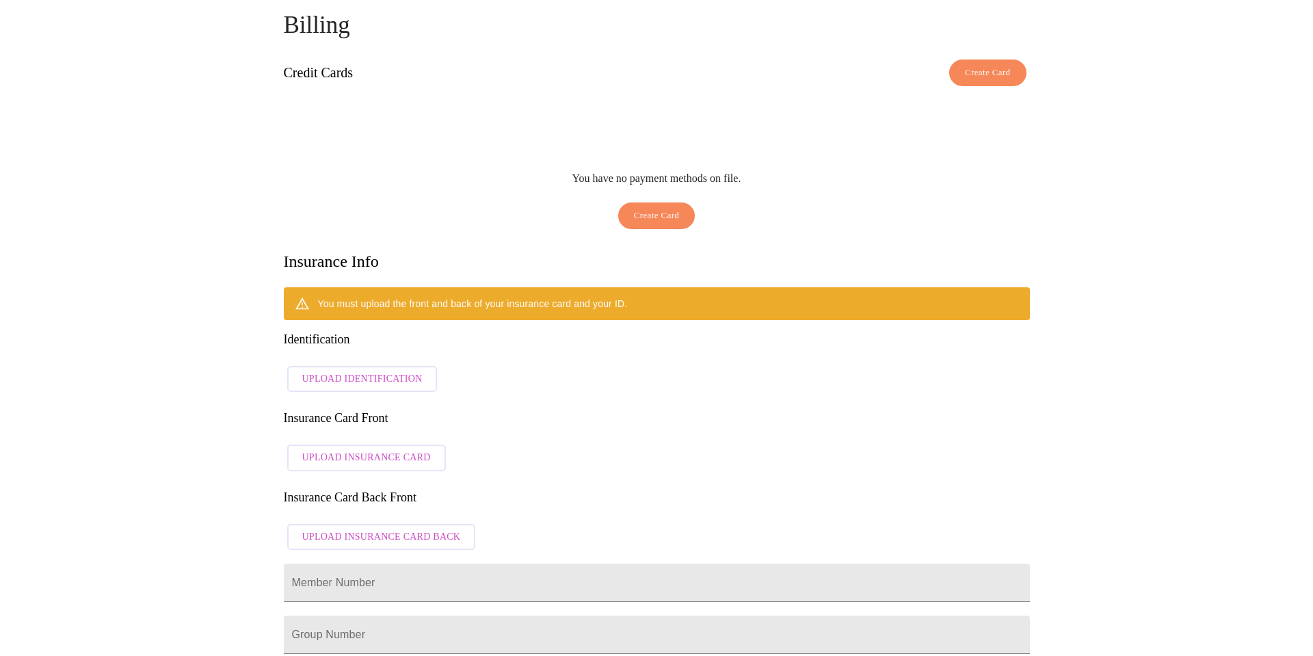
scroll to position [90, 0]
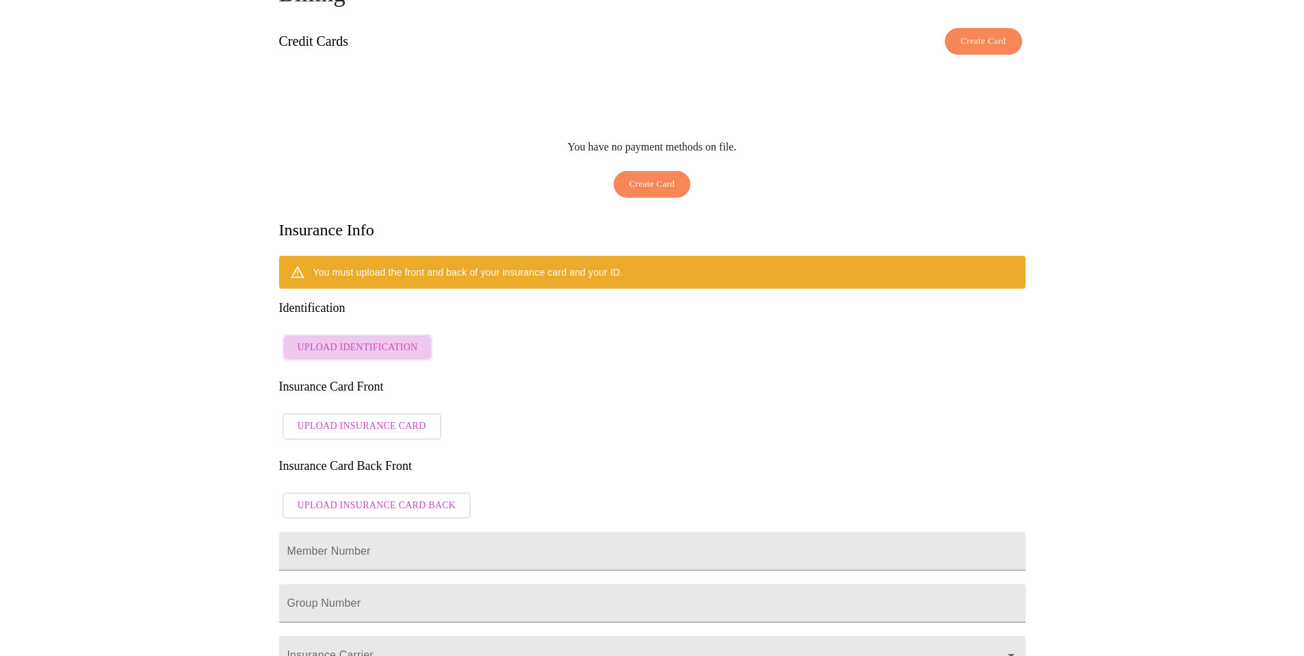
click at [371, 339] on span "Upload Identification" at bounding box center [358, 347] width 120 height 17
